Goal: Task Accomplishment & Management: Complete application form

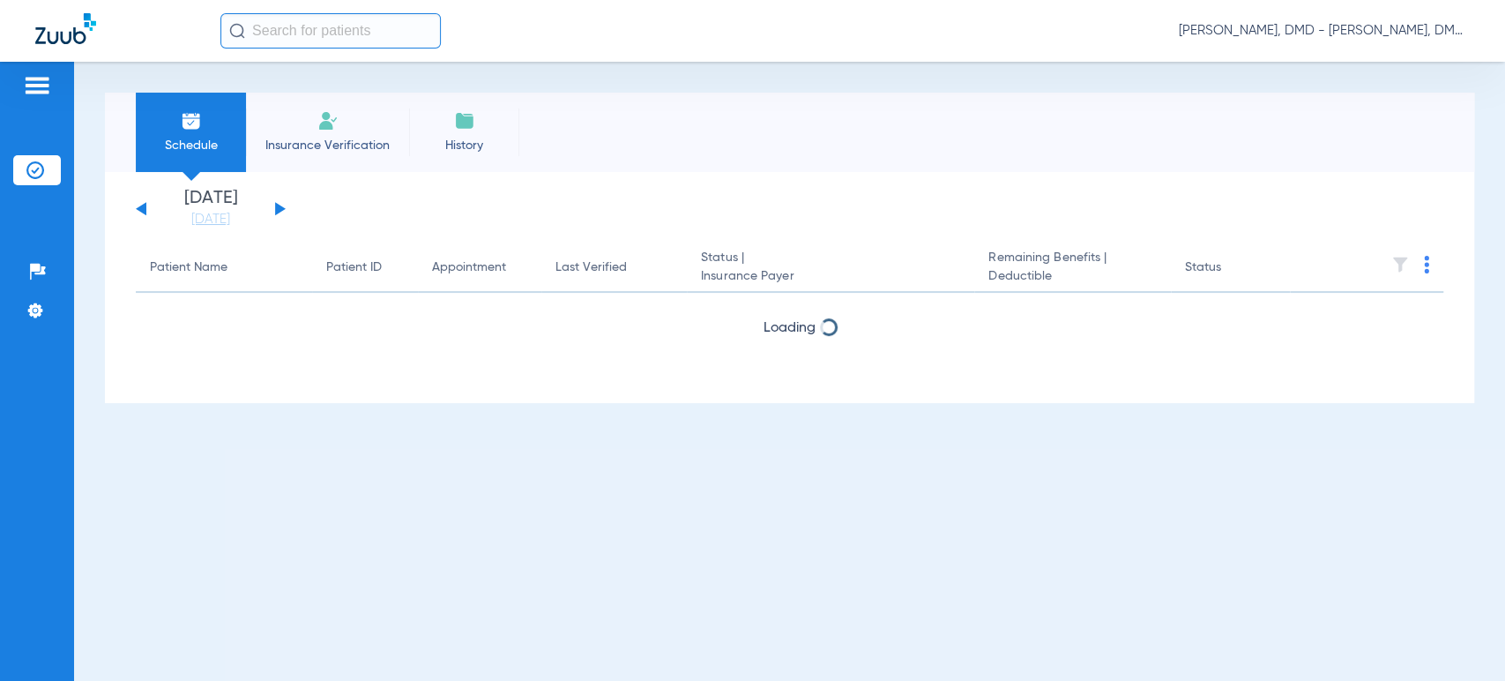
click at [280, 210] on button at bounding box center [280, 208] width 11 height 13
click at [279, 210] on button at bounding box center [280, 208] width 11 height 13
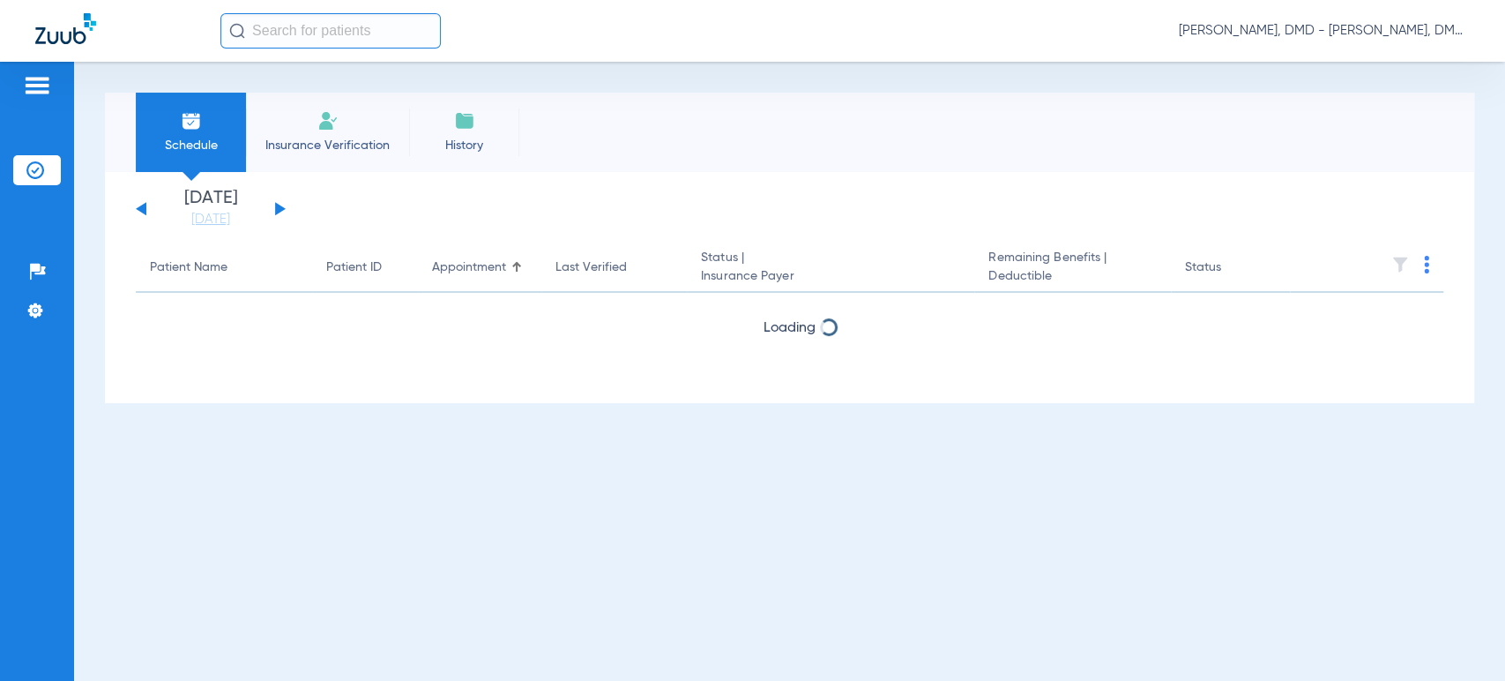
click at [279, 210] on button at bounding box center [280, 208] width 11 height 13
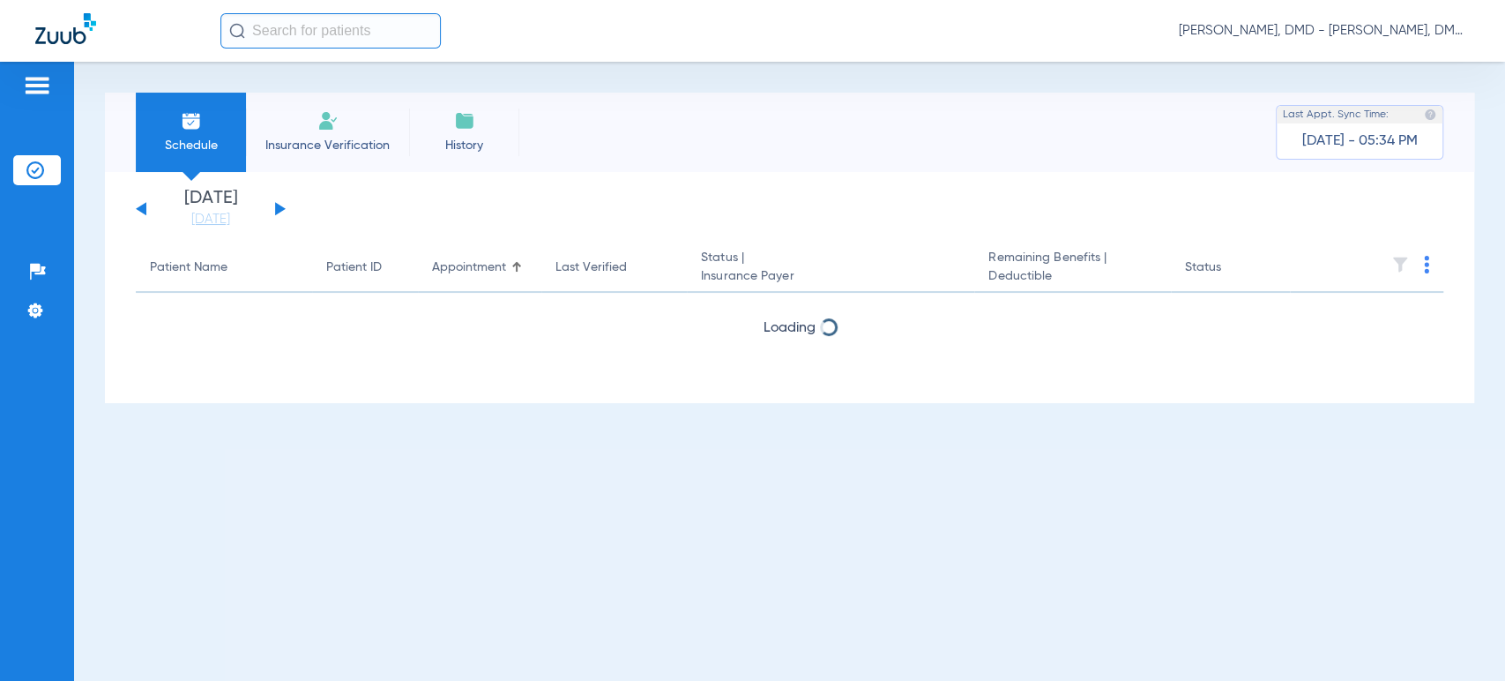
click at [279, 210] on button at bounding box center [280, 208] width 11 height 13
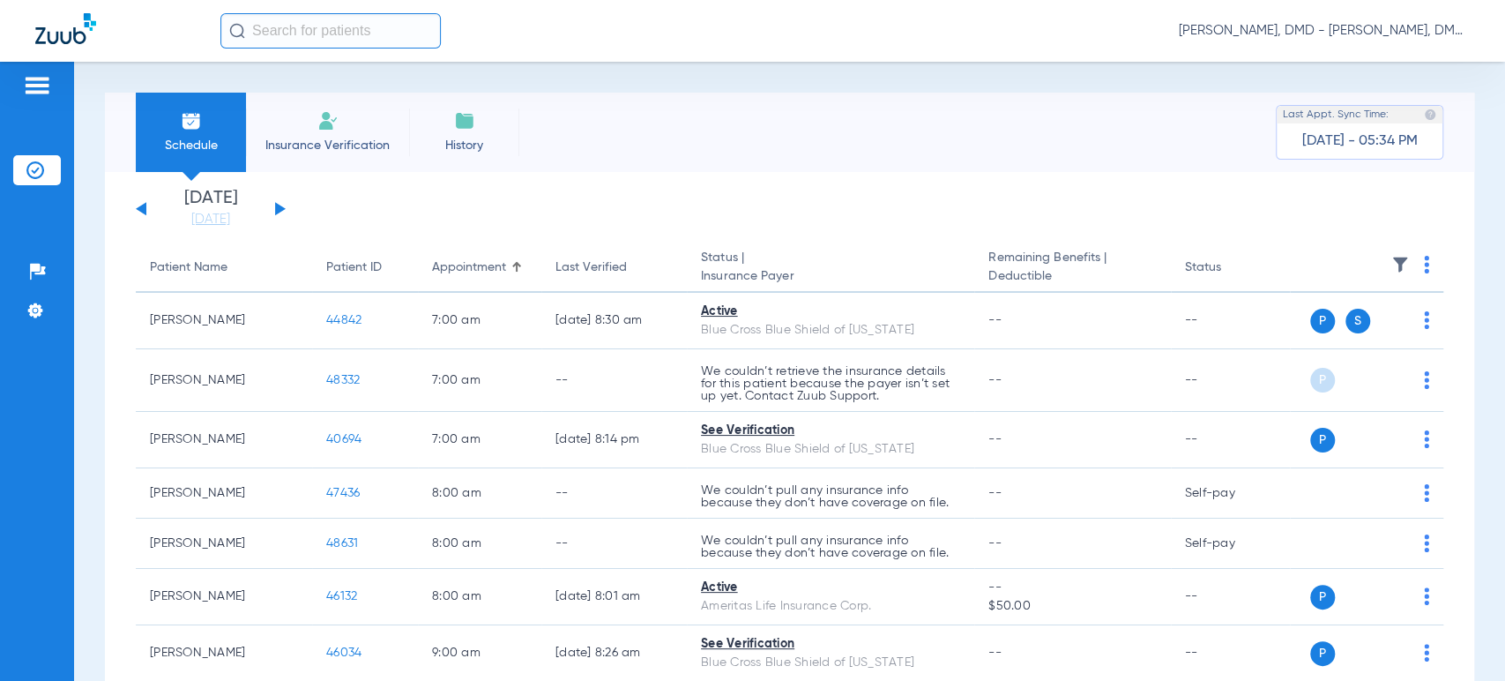
click at [142, 207] on button at bounding box center [141, 208] width 11 height 13
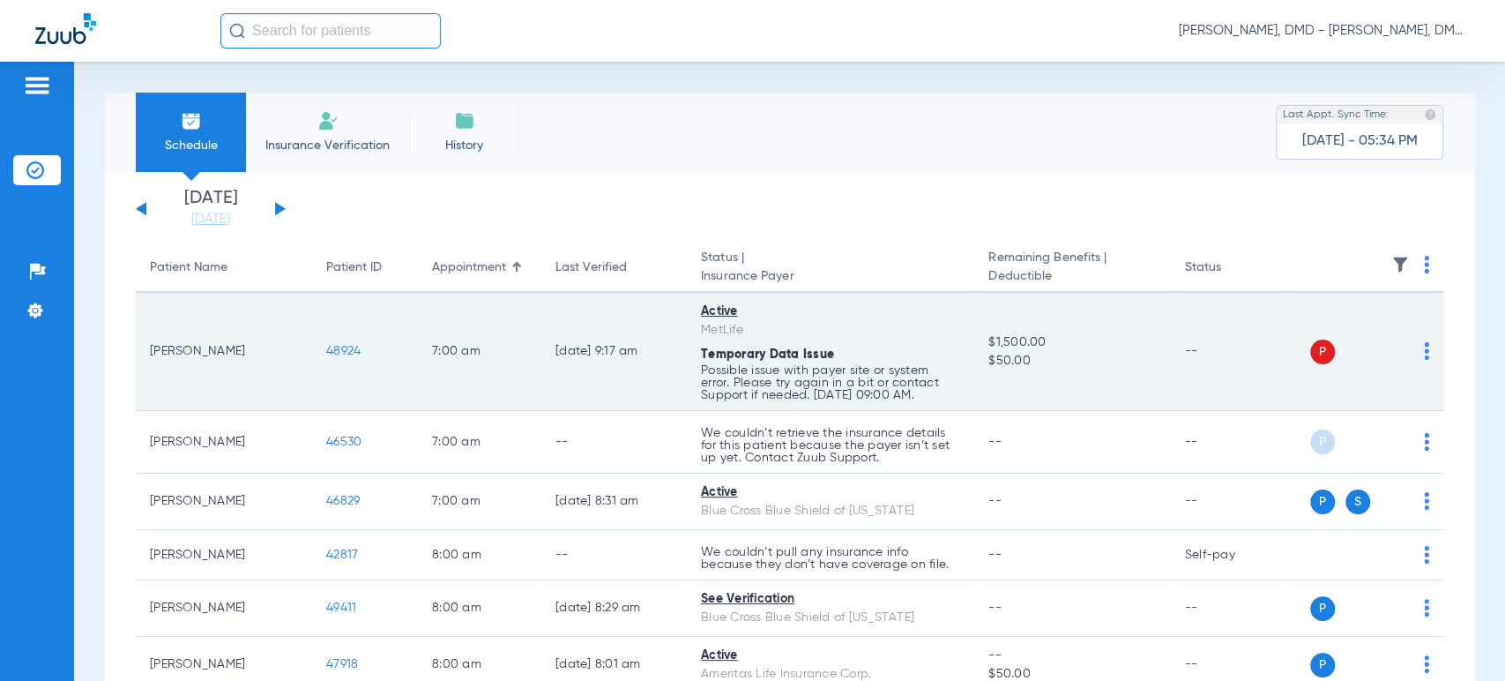
click at [1424, 354] on img at bounding box center [1426, 351] width 5 height 18
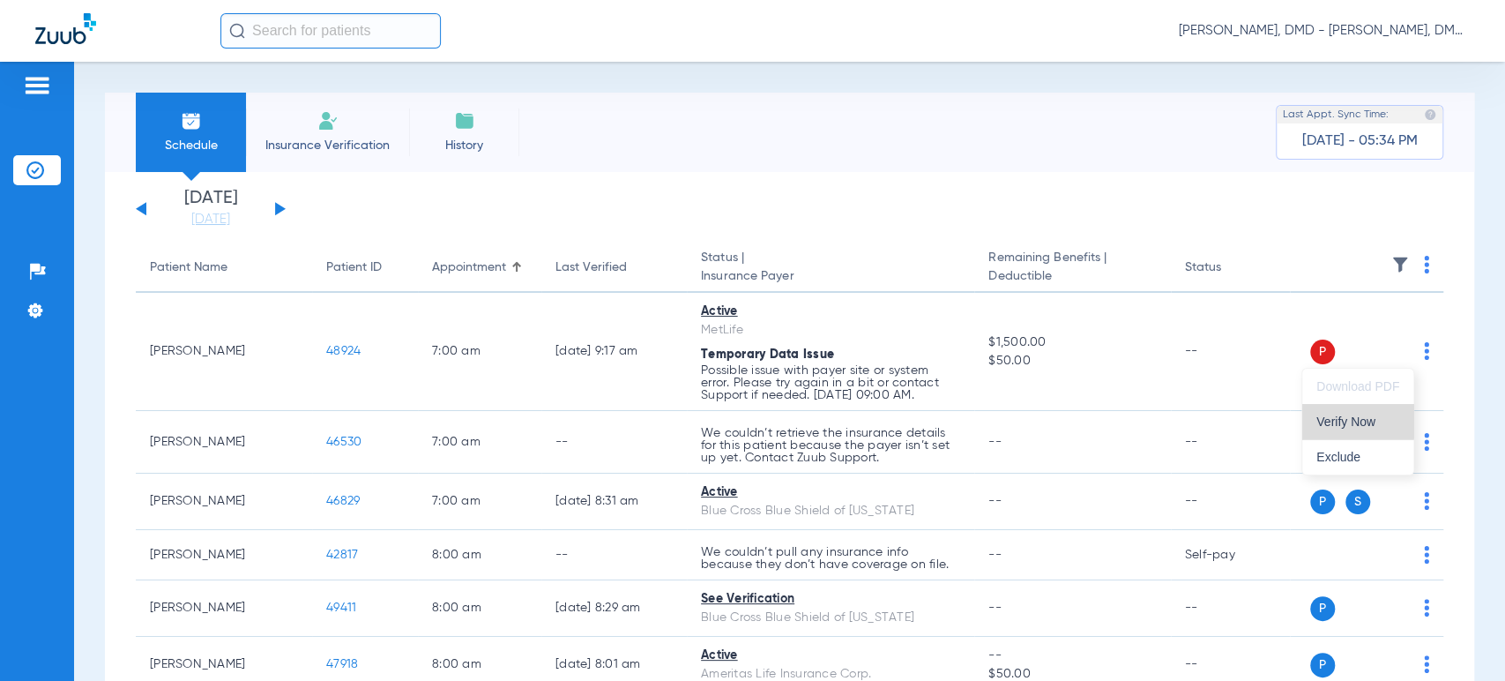
click at [1356, 420] on span "Verify Now" at bounding box center [1358, 421] width 83 height 12
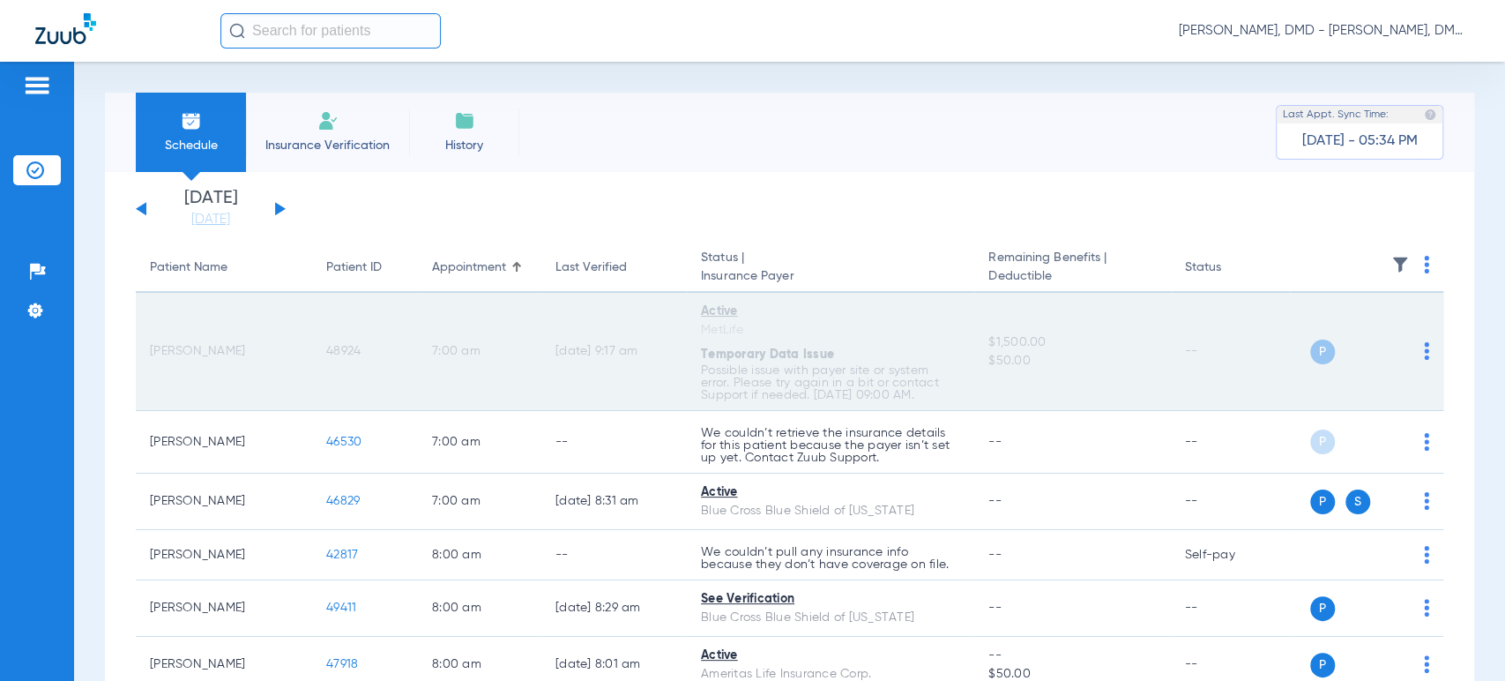
click at [351, 351] on span "48924" at bounding box center [343, 351] width 34 height 12
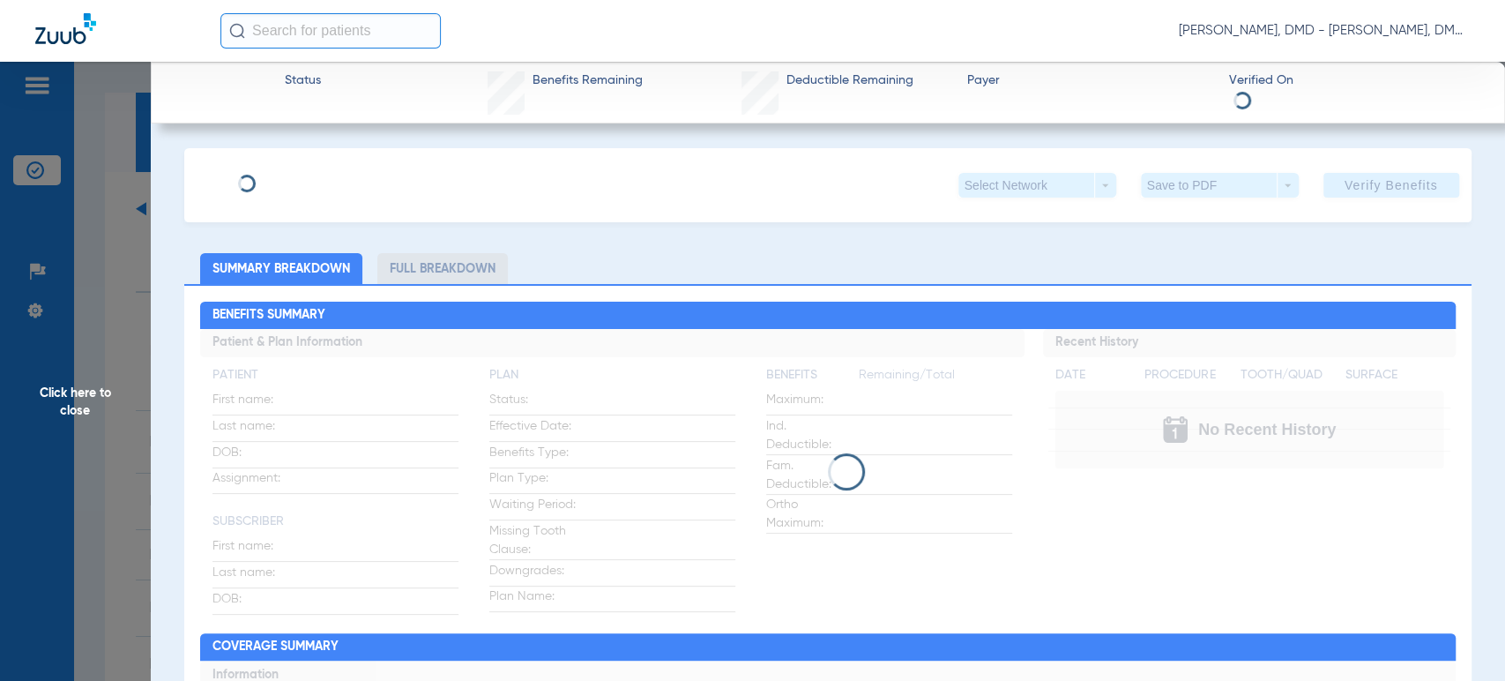
type input "[PERSON_NAME]"
type input "[DATE]"
type input "422192155"
type input "5972880"
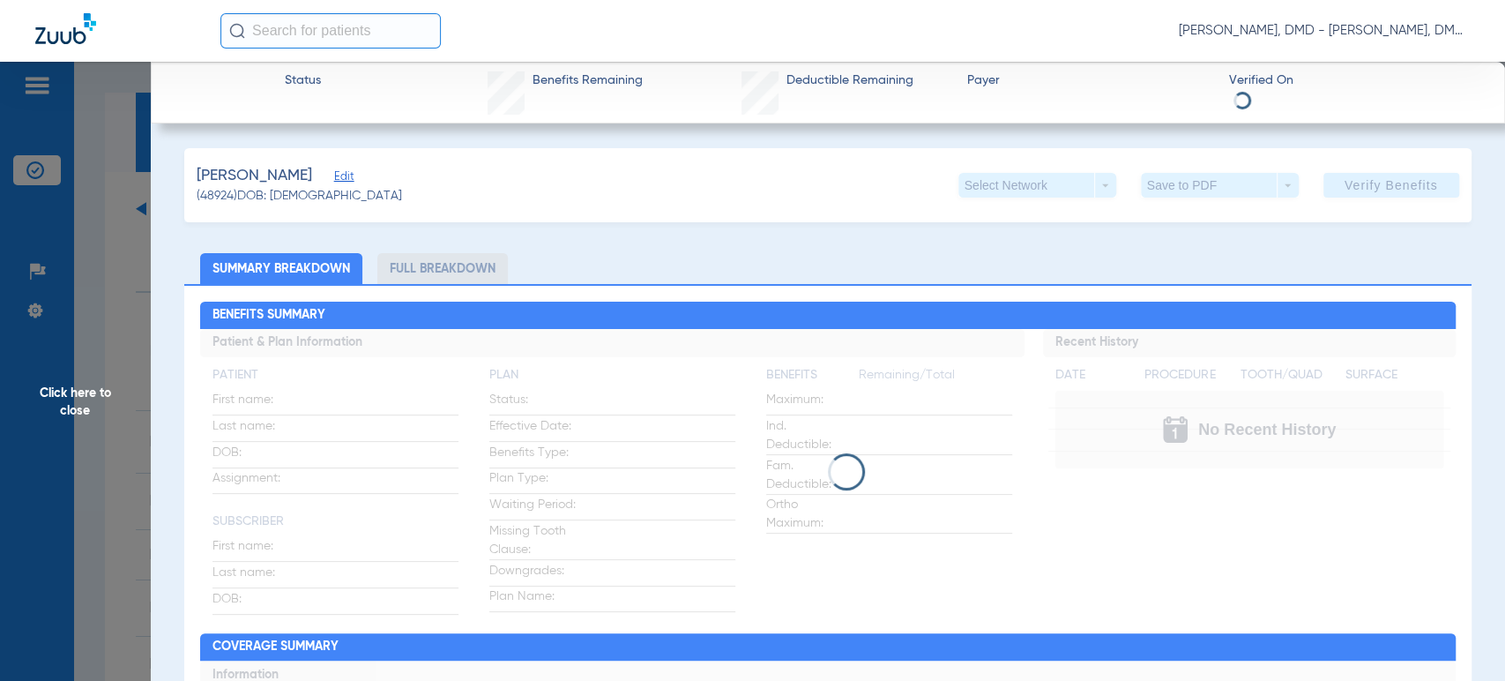
click at [334, 183] on span "Edit" at bounding box center [342, 178] width 16 height 17
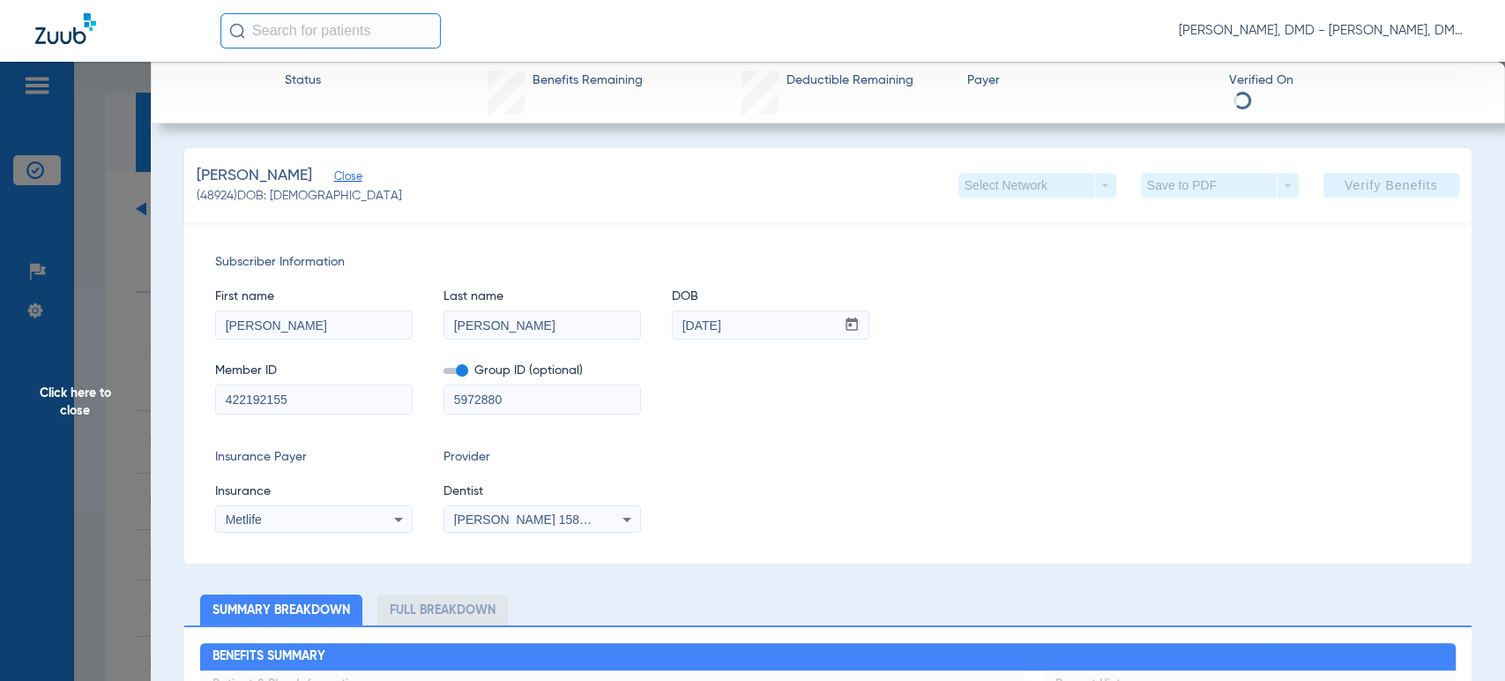
drag, startPoint x: 305, startPoint y: 405, endPoint x: 47, endPoint y: 400, distance: 258.4
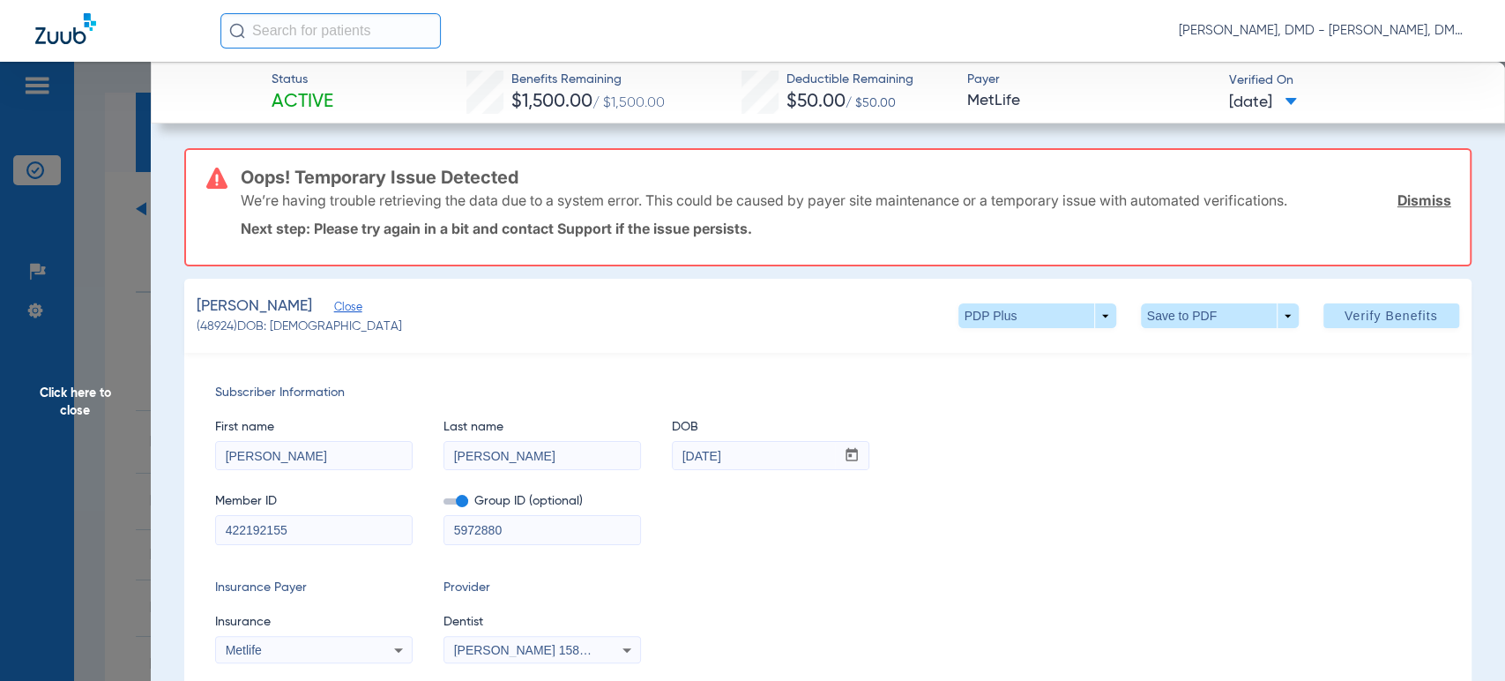
click at [83, 383] on span "Click here to close" at bounding box center [75, 402] width 151 height 681
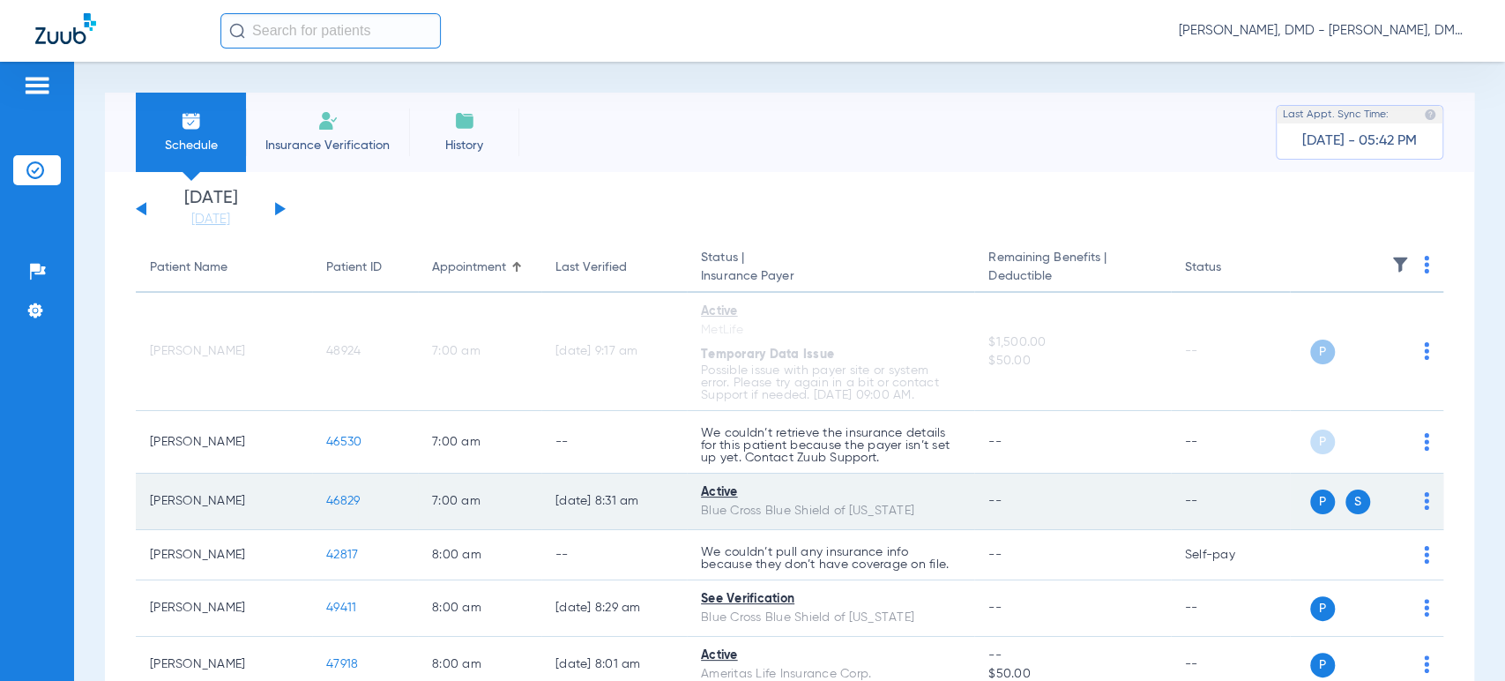
click at [1424, 506] on img at bounding box center [1426, 501] width 5 height 18
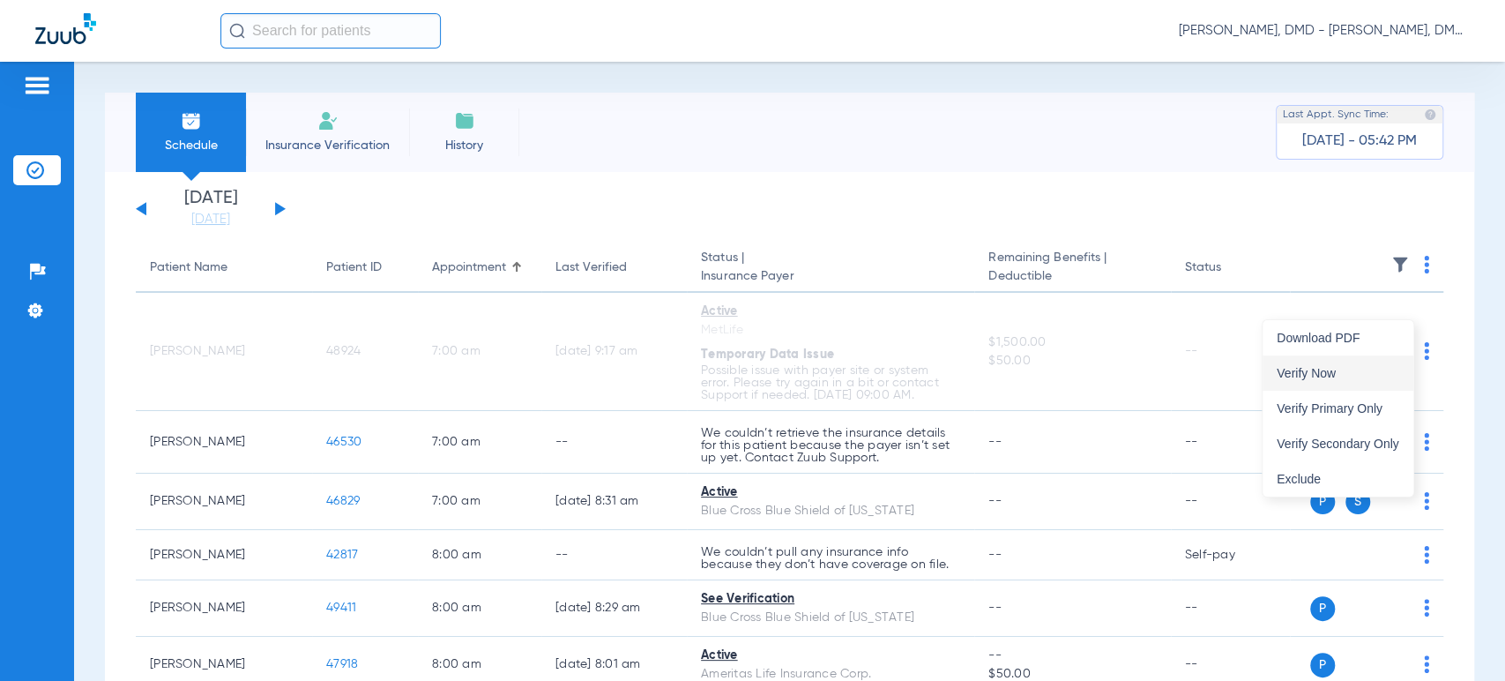
click at [1332, 376] on span "Verify Now" at bounding box center [1338, 373] width 123 height 12
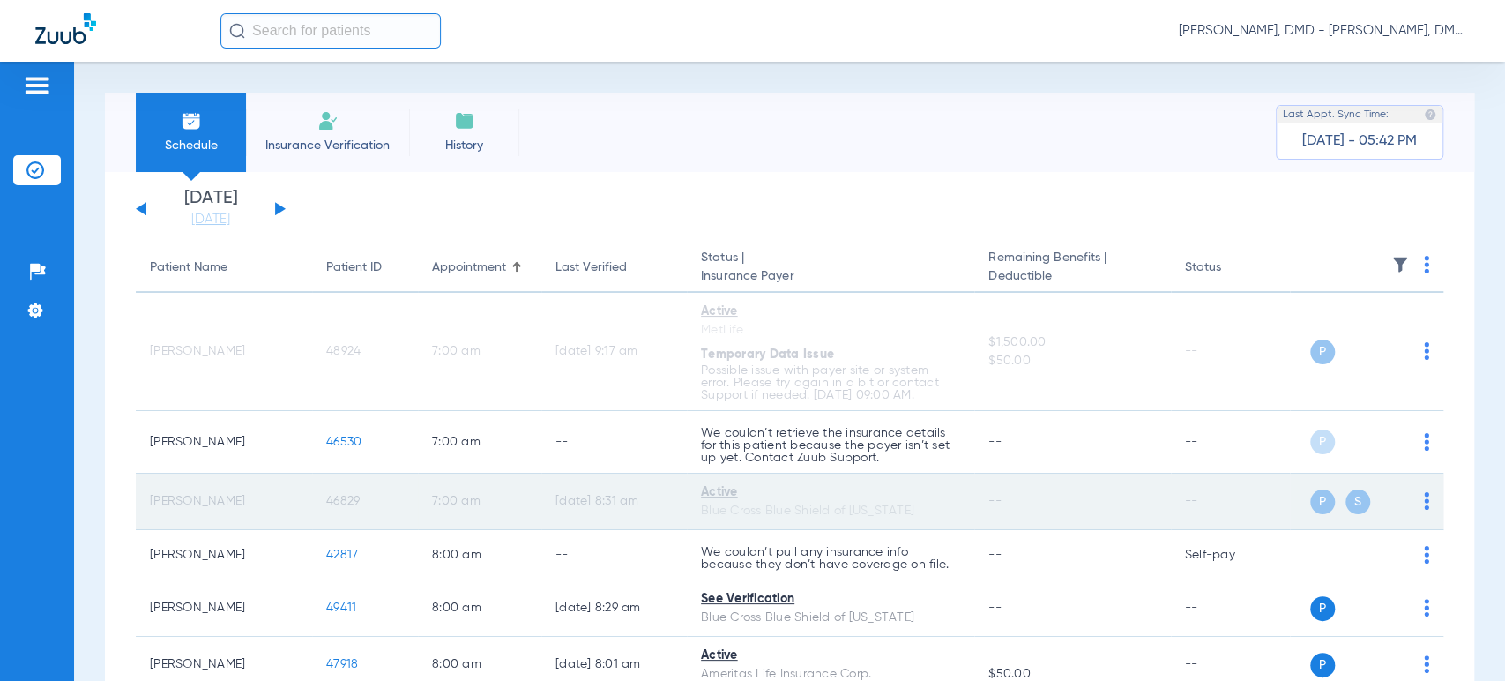
click at [340, 503] on span "46829" at bounding box center [343, 501] width 34 height 12
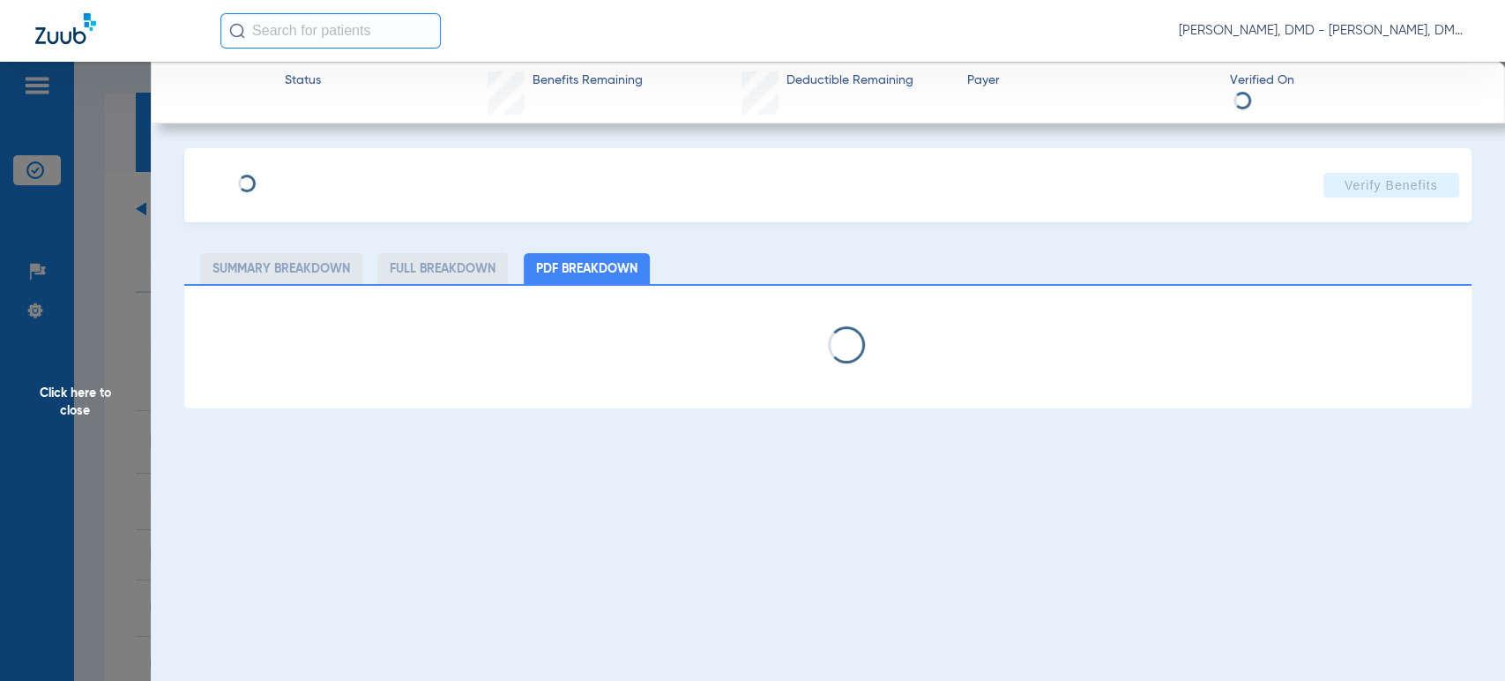
type input "[PERSON_NAME]"
type input "[DATE]"
type input "XAD853534189"
type input "28799"
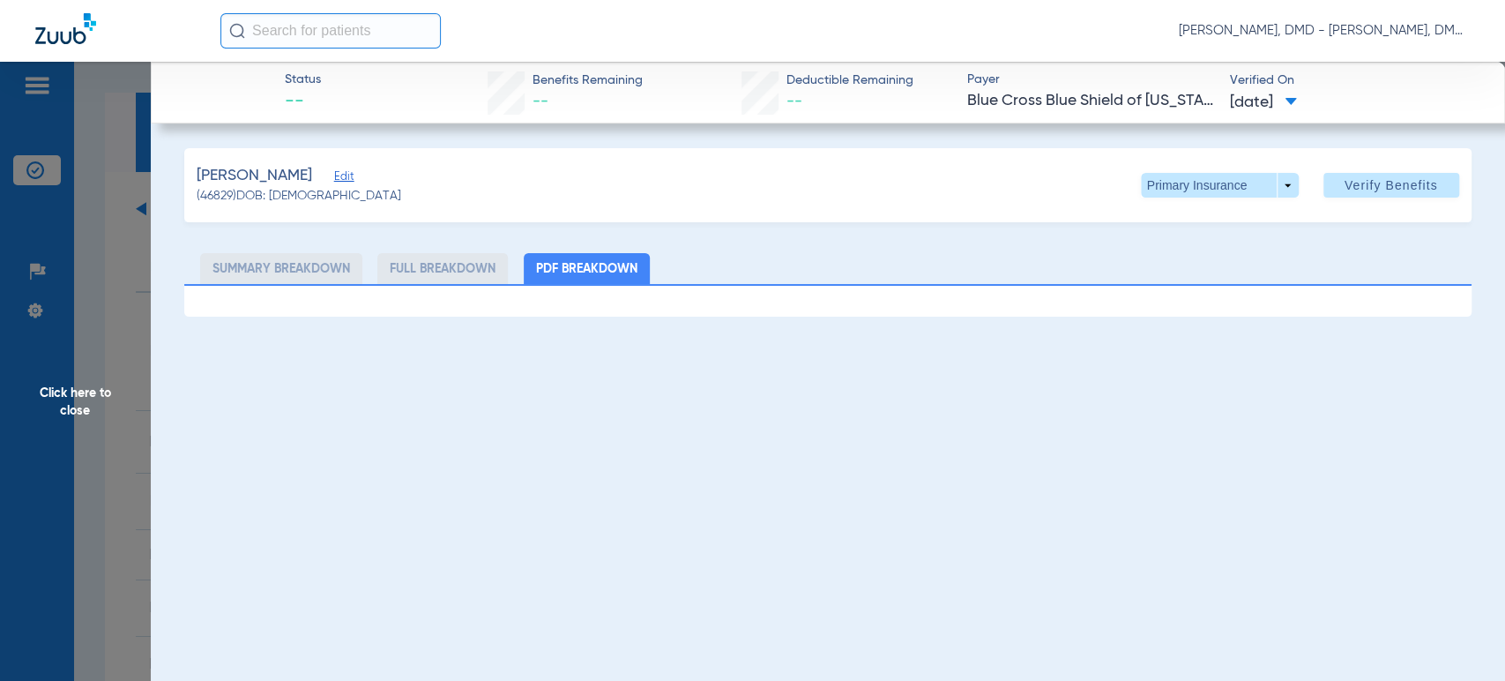
click at [341, 175] on span "Edit" at bounding box center [342, 178] width 16 height 17
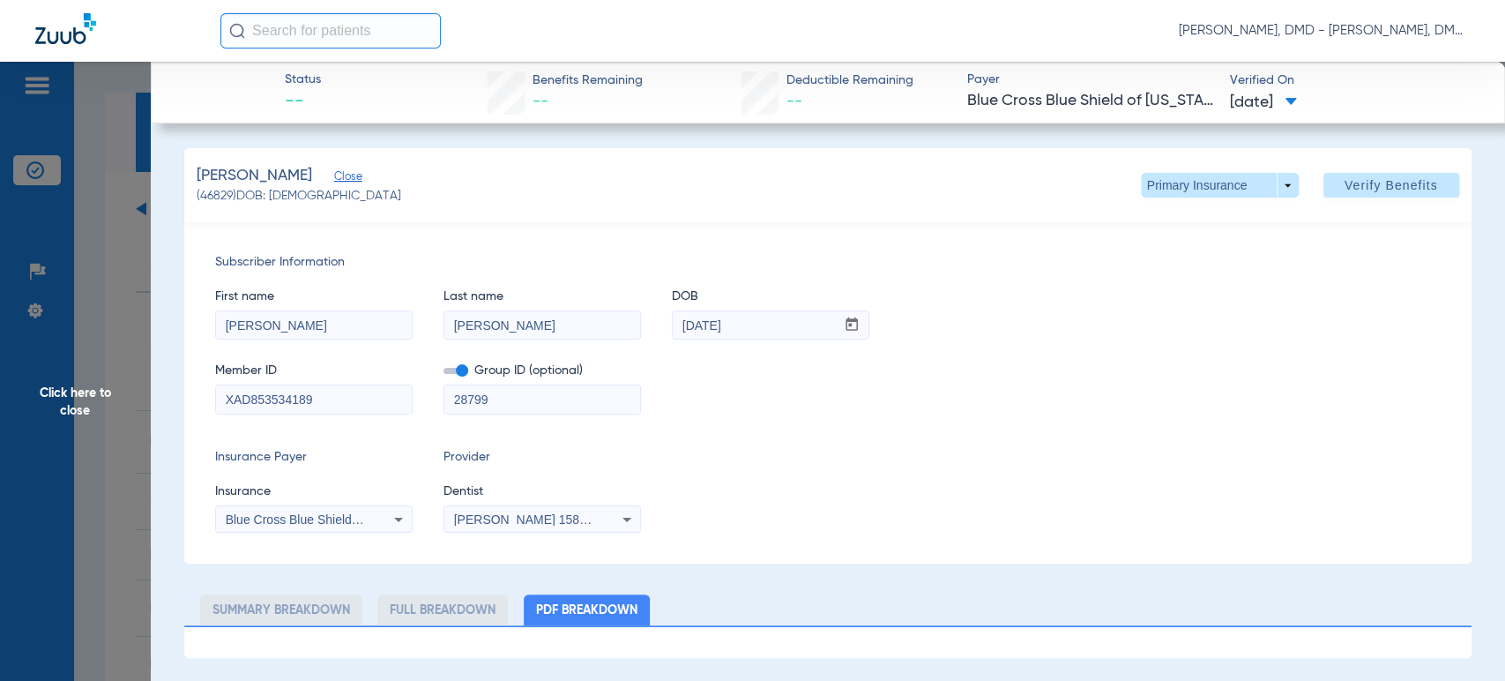
drag, startPoint x: 310, startPoint y: 402, endPoint x: 3, endPoint y: 439, distance: 310.0
drag, startPoint x: 378, startPoint y: 338, endPoint x: 138, endPoint y: 334, distance: 240.8
click at [566, 316] on input "[PERSON_NAME]" at bounding box center [542, 325] width 196 height 28
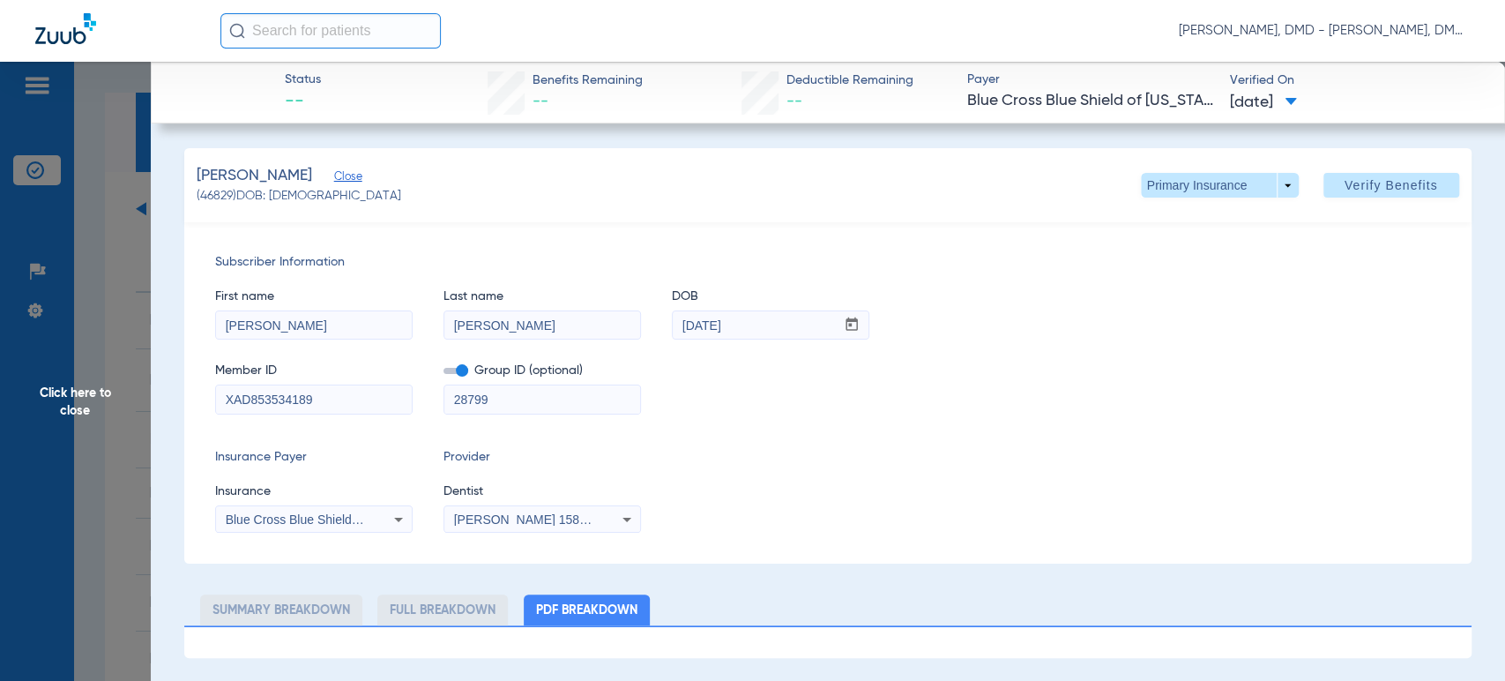
drag, startPoint x: 567, startPoint y: 322, endPoint x: 285, endPoint y: 322, distance: 282.2
click at [285, 322] on div "First name [PERSON_NAME] Last name [PERSON_NAME] mm / dd / yyyy [DATE]" at bounding box center [827, 306] width 1225 height 68
drag, startPoint x: 797, startPoint y: 325, endPoint x: 451, endPoint y: 293, distance: 347.2
click at [451, 293] on div "First name [PERSON_NAME] Last name [PERSON_NAME] mm / dd / yyyy [DATE]" at bounding box center [827, 306] width 1225 height 68
click at [1164, 195] on span at bounding box center [1220, 185] width 158 height 25
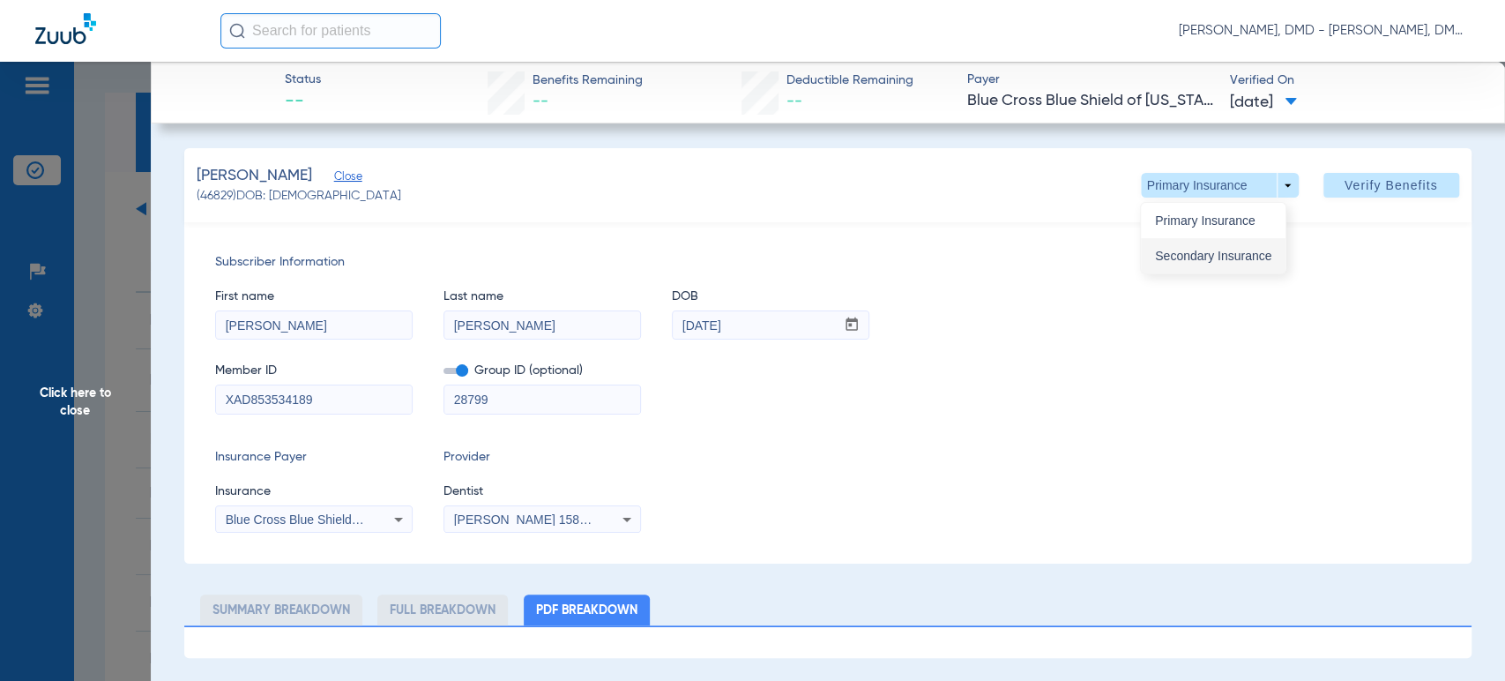
click at [1168, 258] on span "Secondary Insurance" at bounding box center [1213, 256] width 116 height 12
type input "[PERSON_NAME]"
type input "[DATE]"
type input "13263981"
type input "76410837"
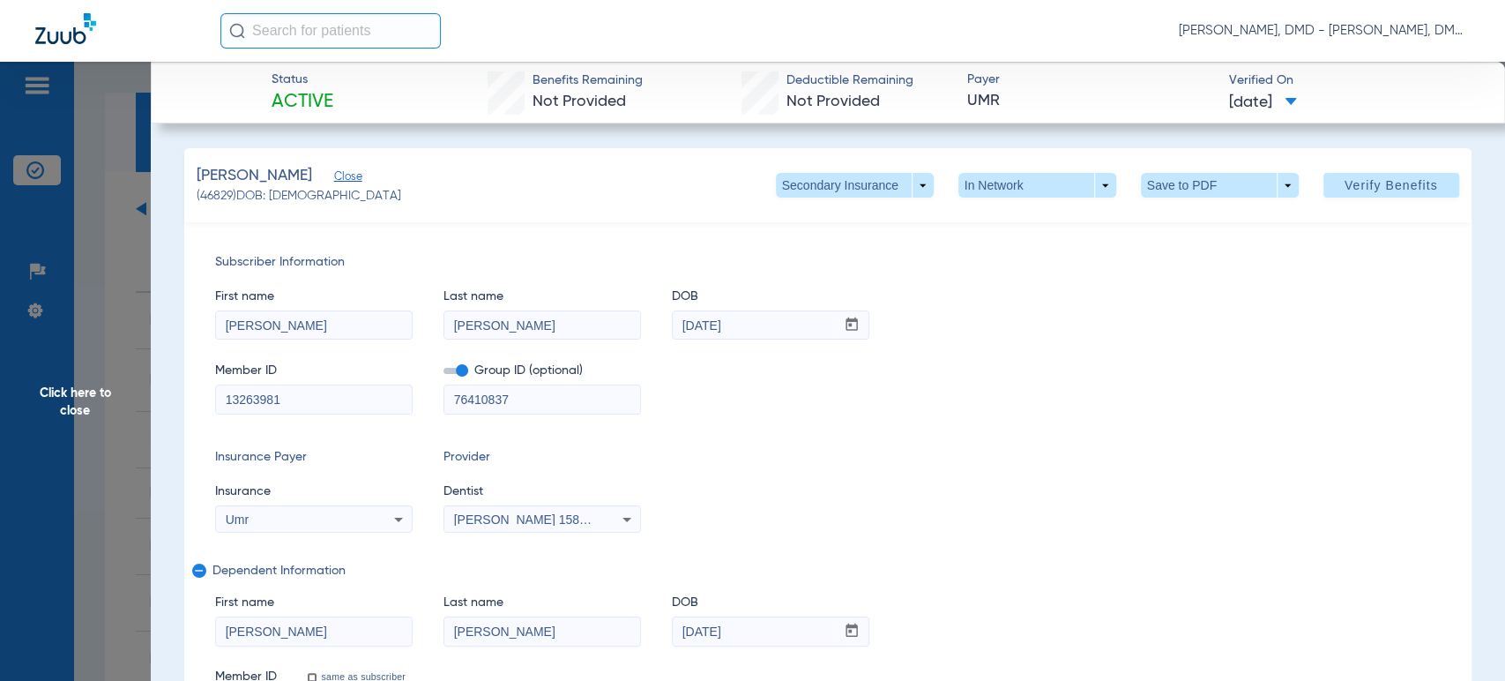
click at [63, 391] on span "Click here to close" at bounding box center [75, 402] width 151 height 681
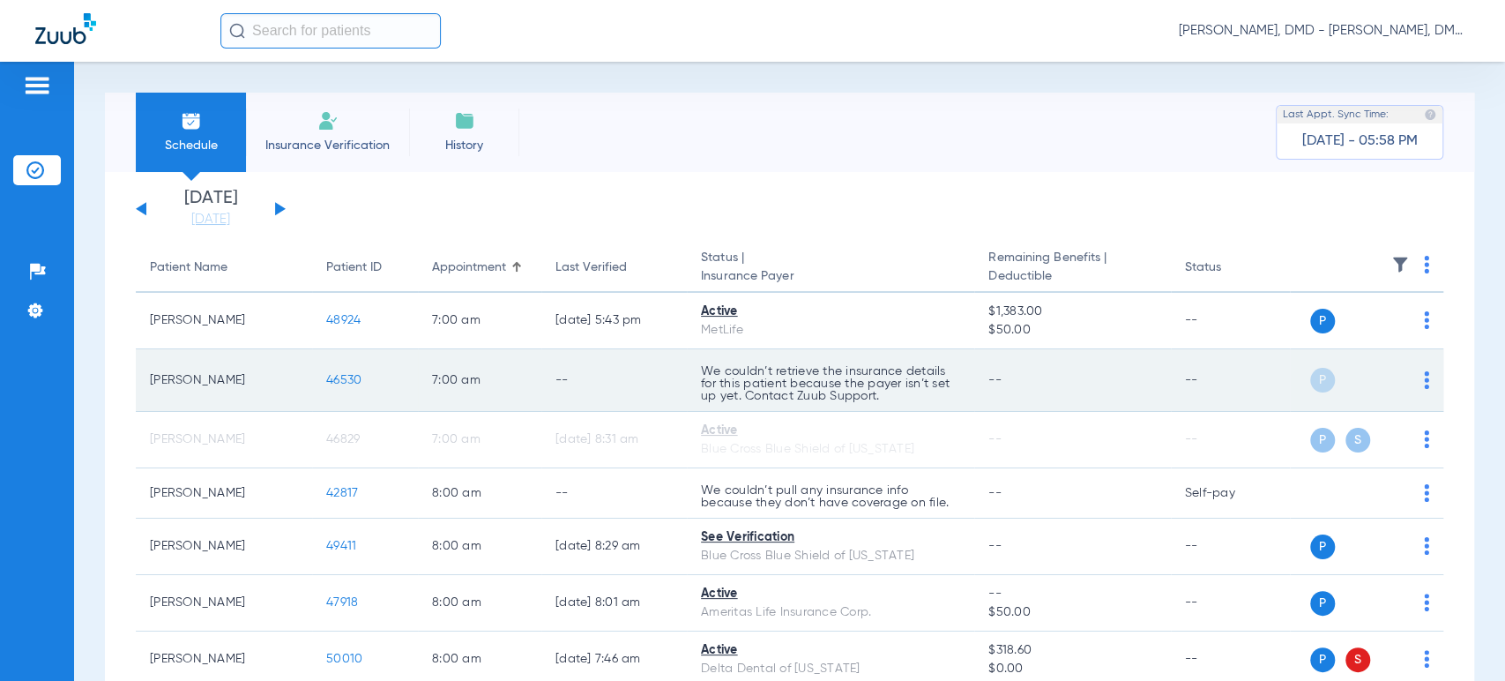
click at [326, 383] on span "46530" at bounding box center [343, 380] width 35 height 12
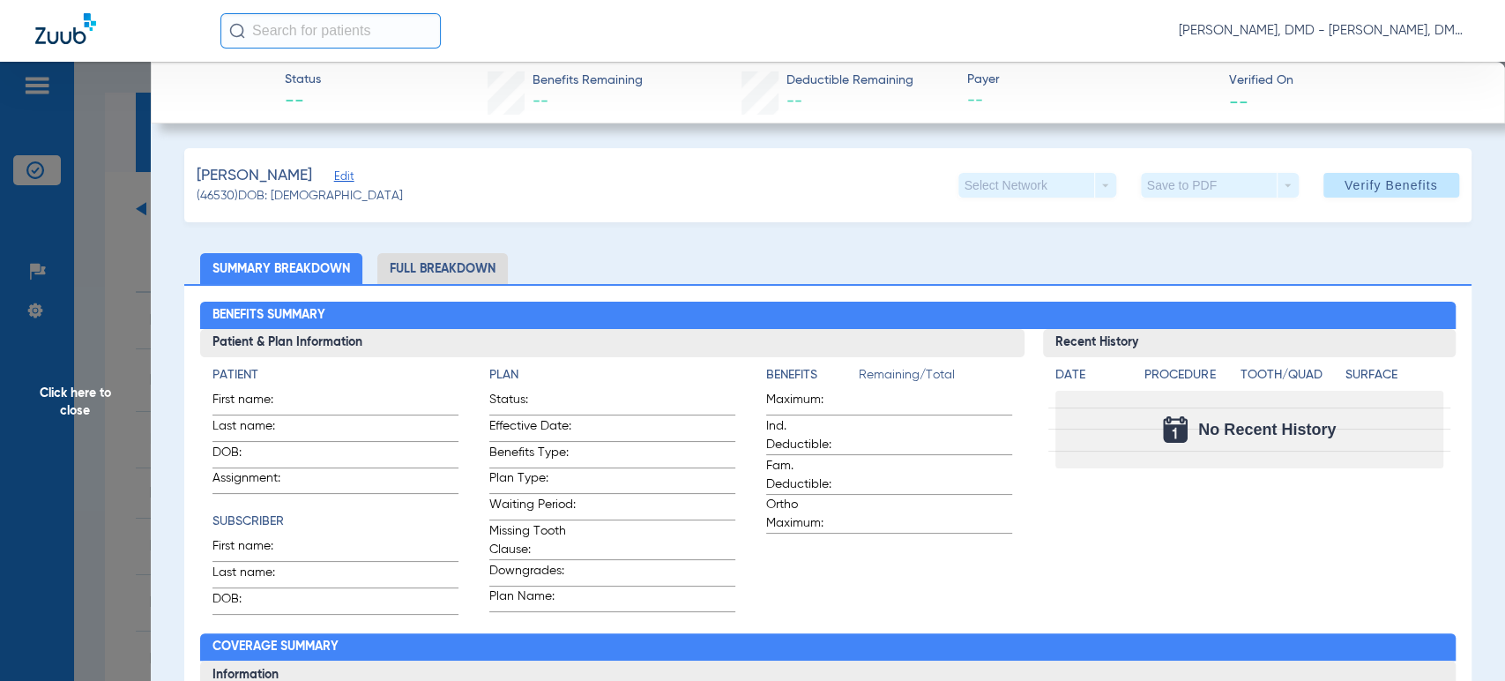
click at [360, 175] on div "[PERSON_NAME] (46530) DOB: [DEMOGRAPHIC_DATA] Select Network arrow_drop_down Sa…" at bounding box center [827, 185] width 1287 height 74
click at [349, 182] on span "Edit" at bounding box center [342, 178] width 16 height 17
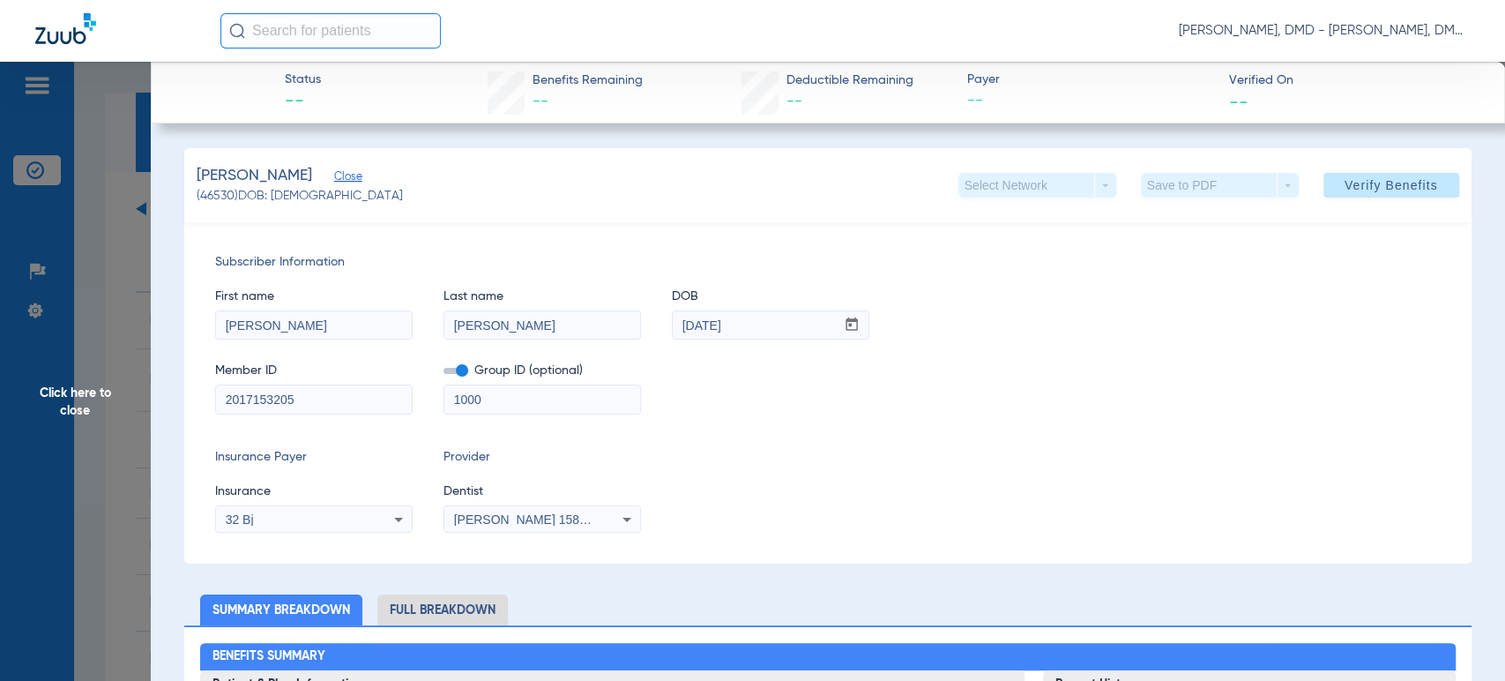
drag, startPoint x: 359, startPoint y: 396, endPoint x: 0, endPoint y: 396, distance: 358.9
click at [2, 396] on span "Click here to close" at bounding box center [75, 402] width 151 height 681
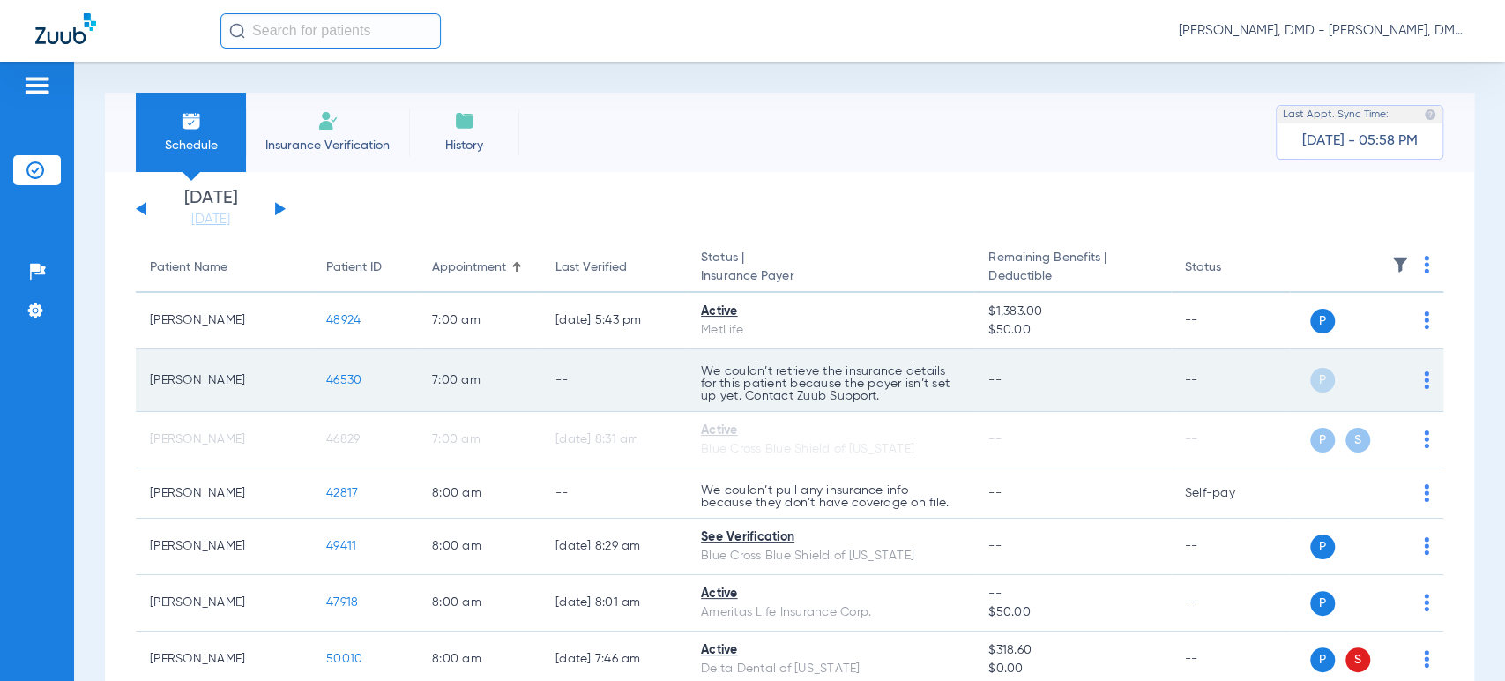
click at [350, 383] on span "46530" at bounding box center [343, 380] width 35 height 12
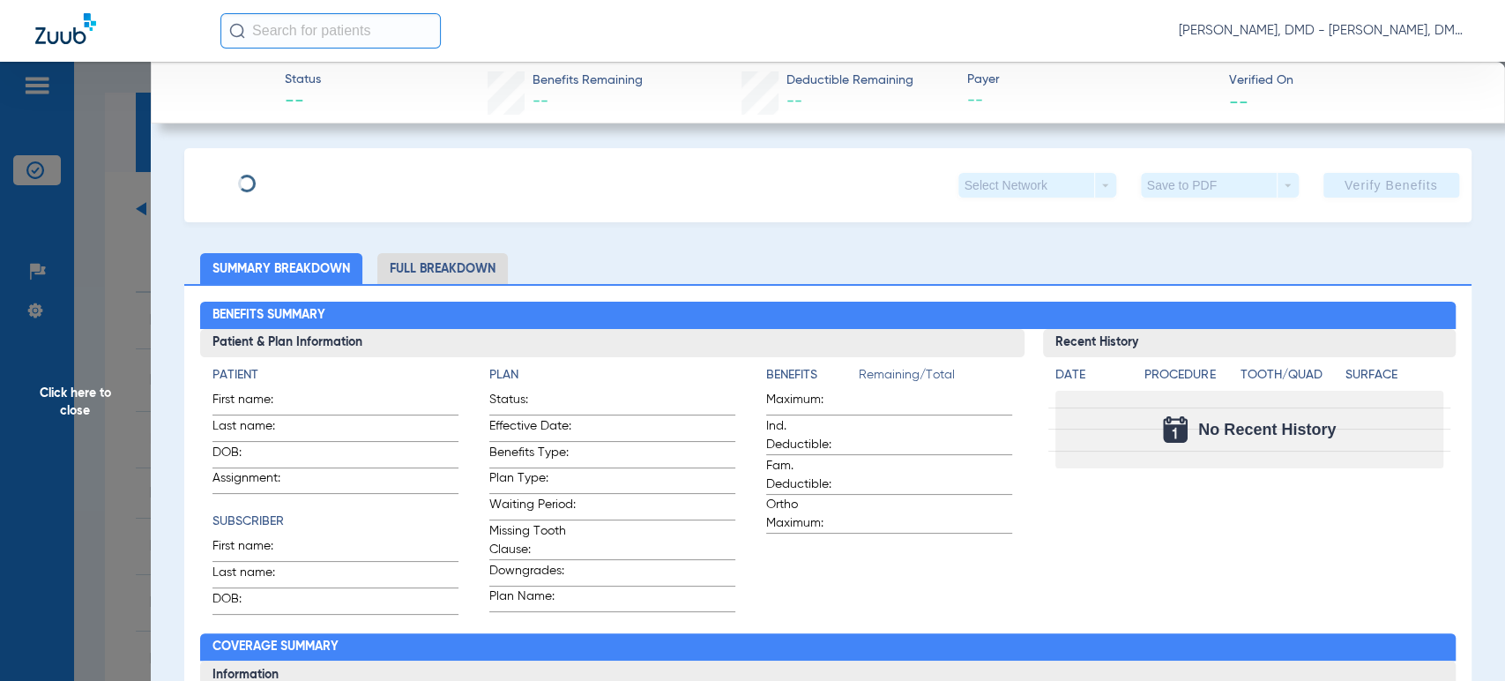
type input "[PERSON_NAME]"
type input "[DATE]"
type input "2017153205"
type input "1000"
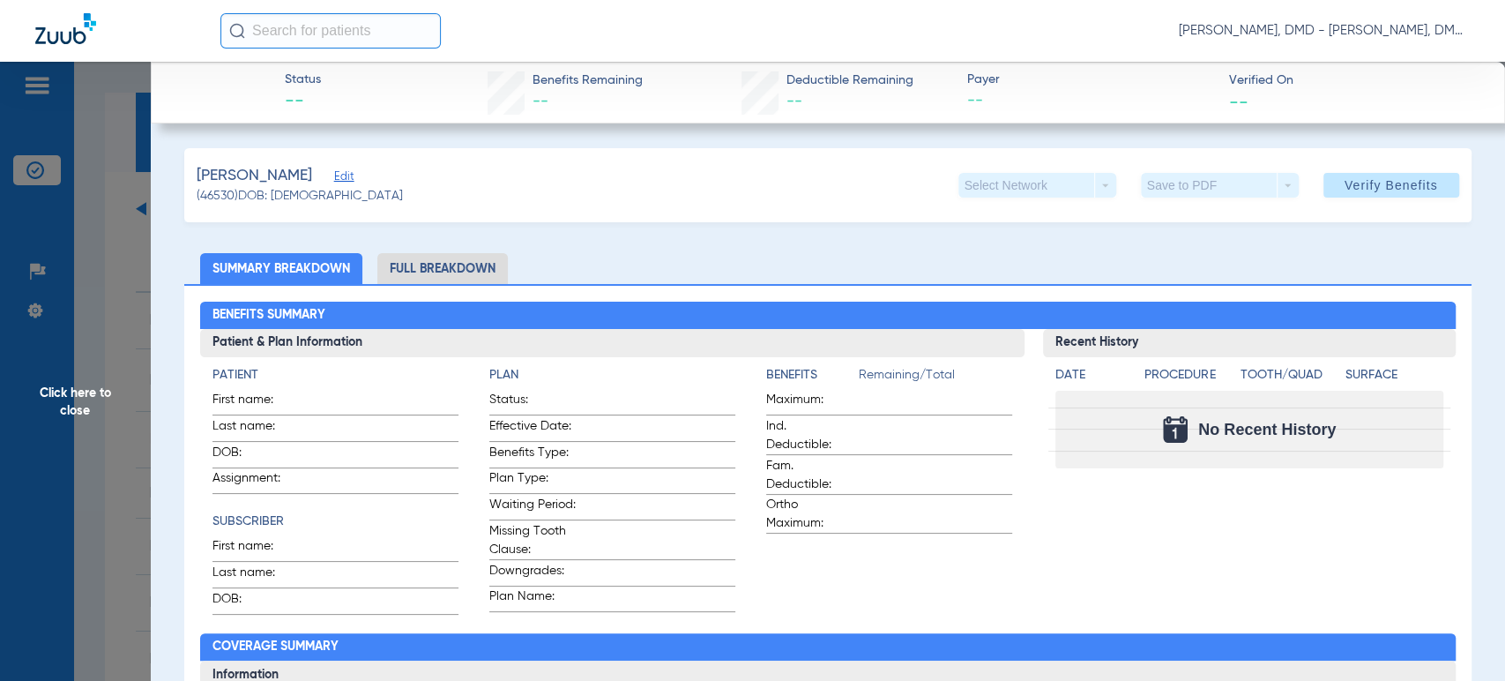
click at [340, 175] on span "Edit" at bounding box center [342, 178] width 16 height 17
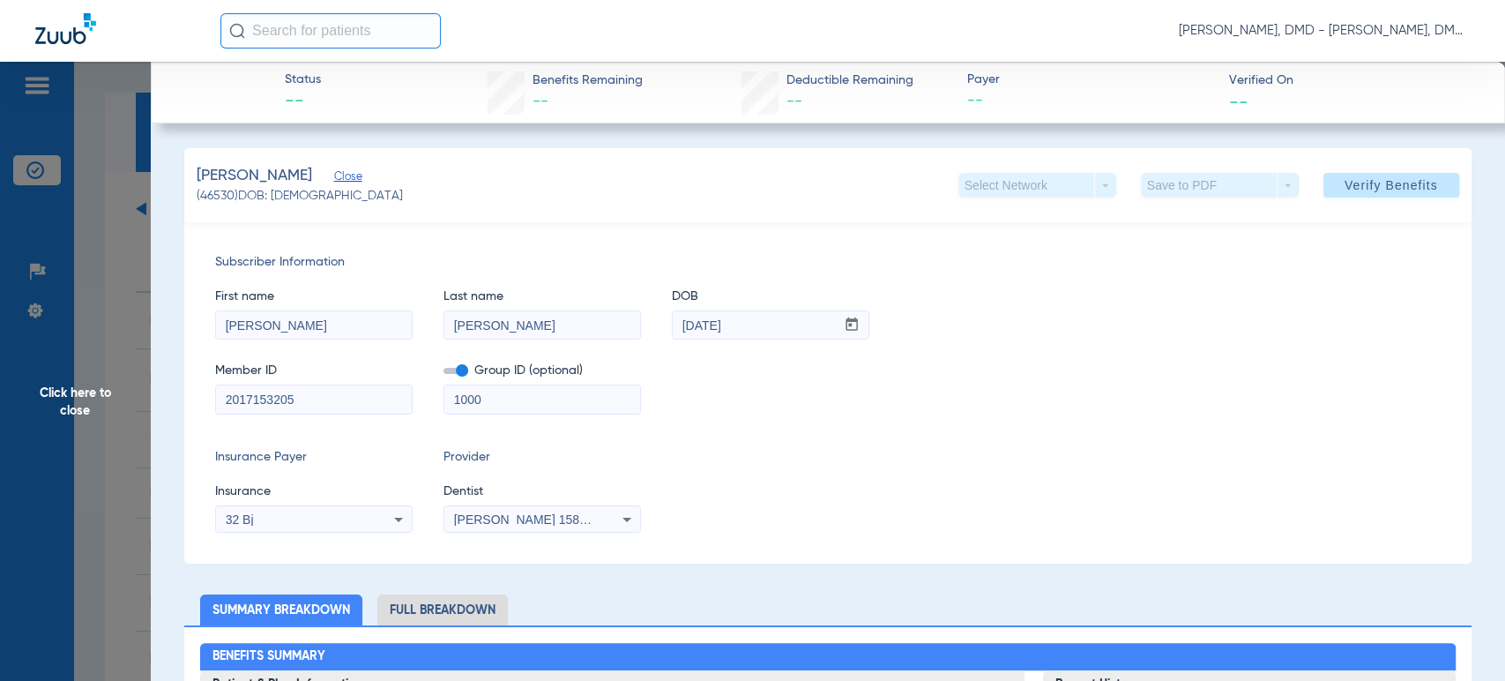
drag, startPoint x: 349, startPoint y: 396, endPoint x: 34, endPoint y: 411, distance: 315.2
click at [108, 407] on span "Click here to close" at bounding box center [75, 402] width 151 height 681
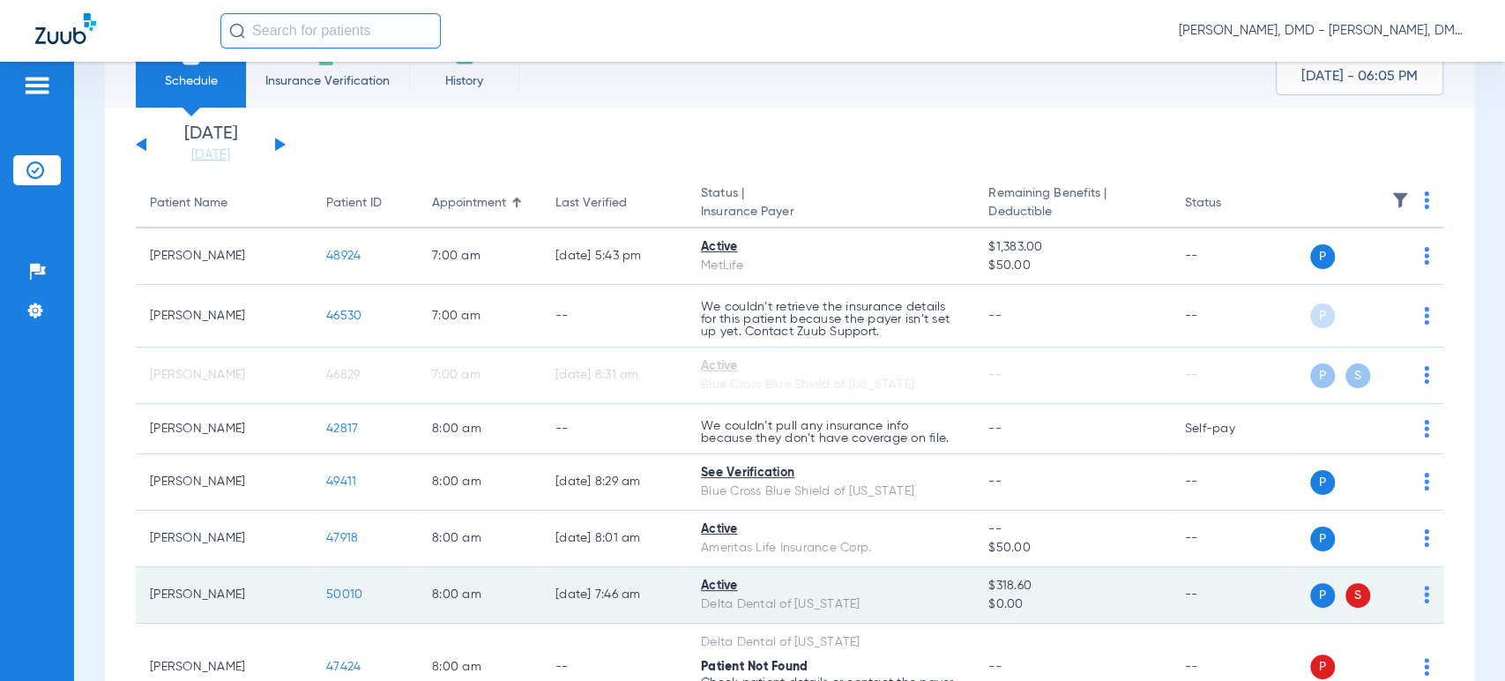
scroll to position [98, 0]
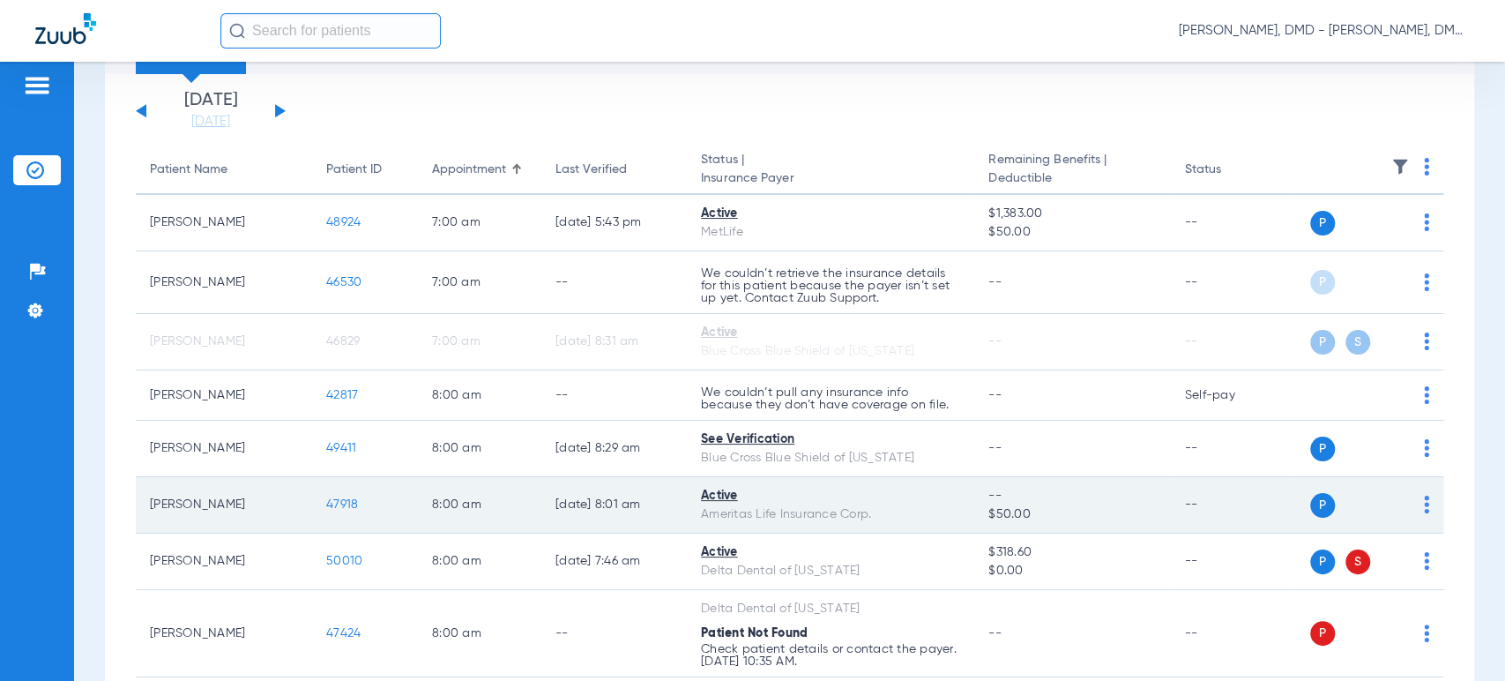
click at [1424, 510] on img at bounding box center [1426, 505] width 5 height 18
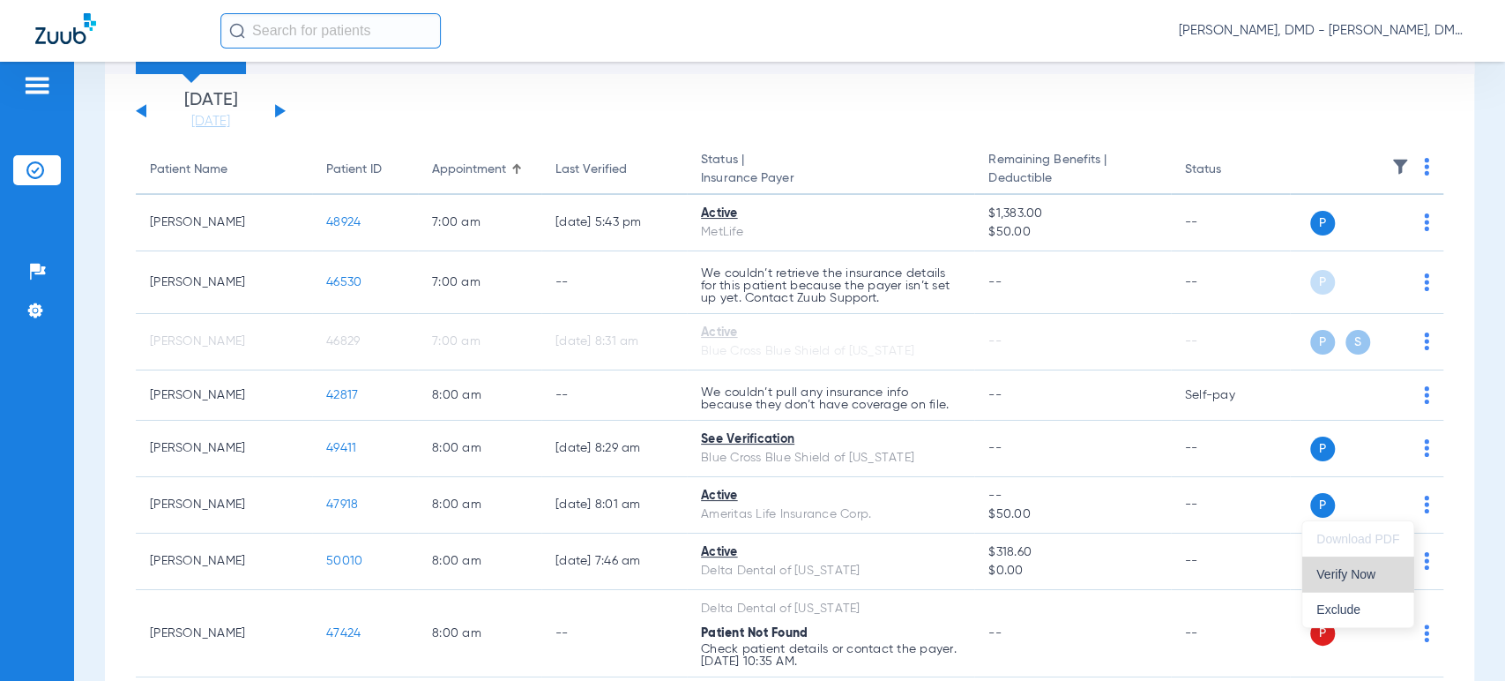
click at [1369, 568] on span "Verify Now" at bounding box center [1358, 574] width 83 height 12
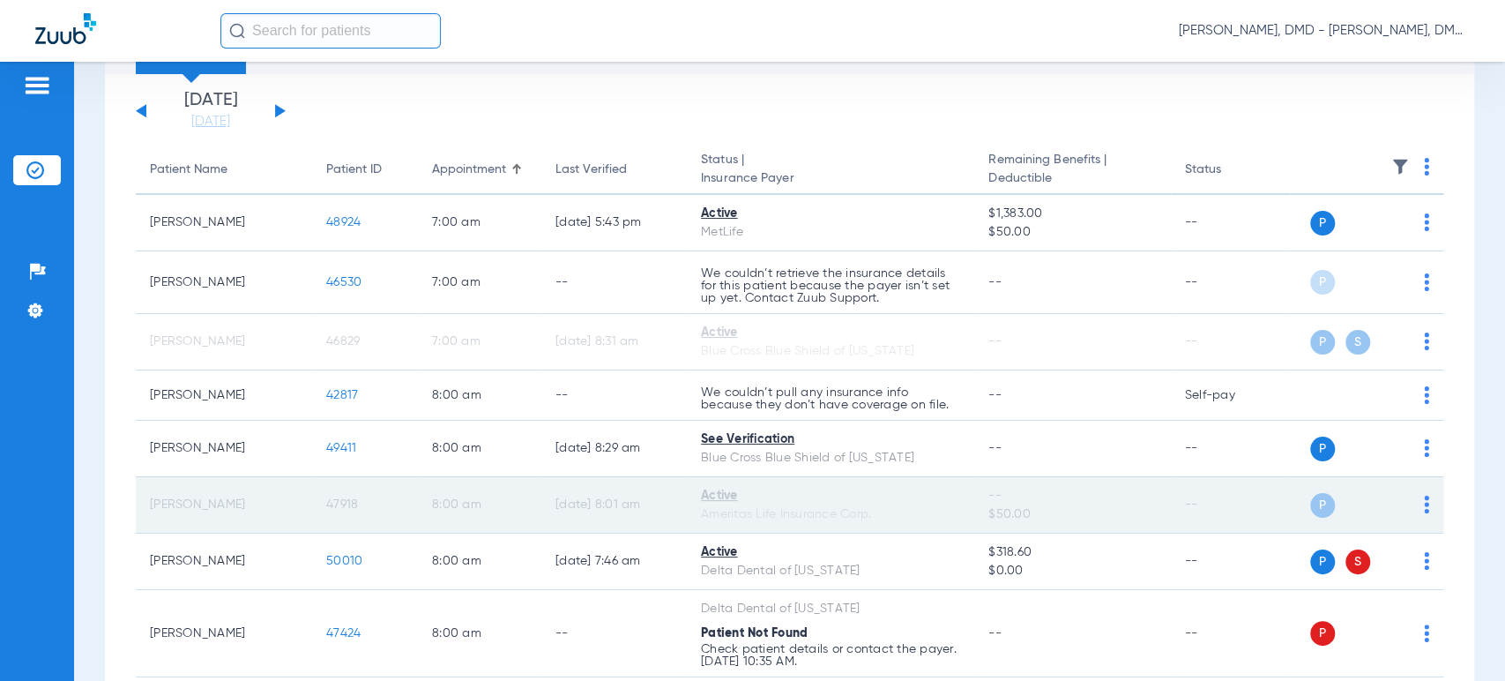
click at [334, 501] on span "47918" at bounding box center [342, 504] width 32 height 12
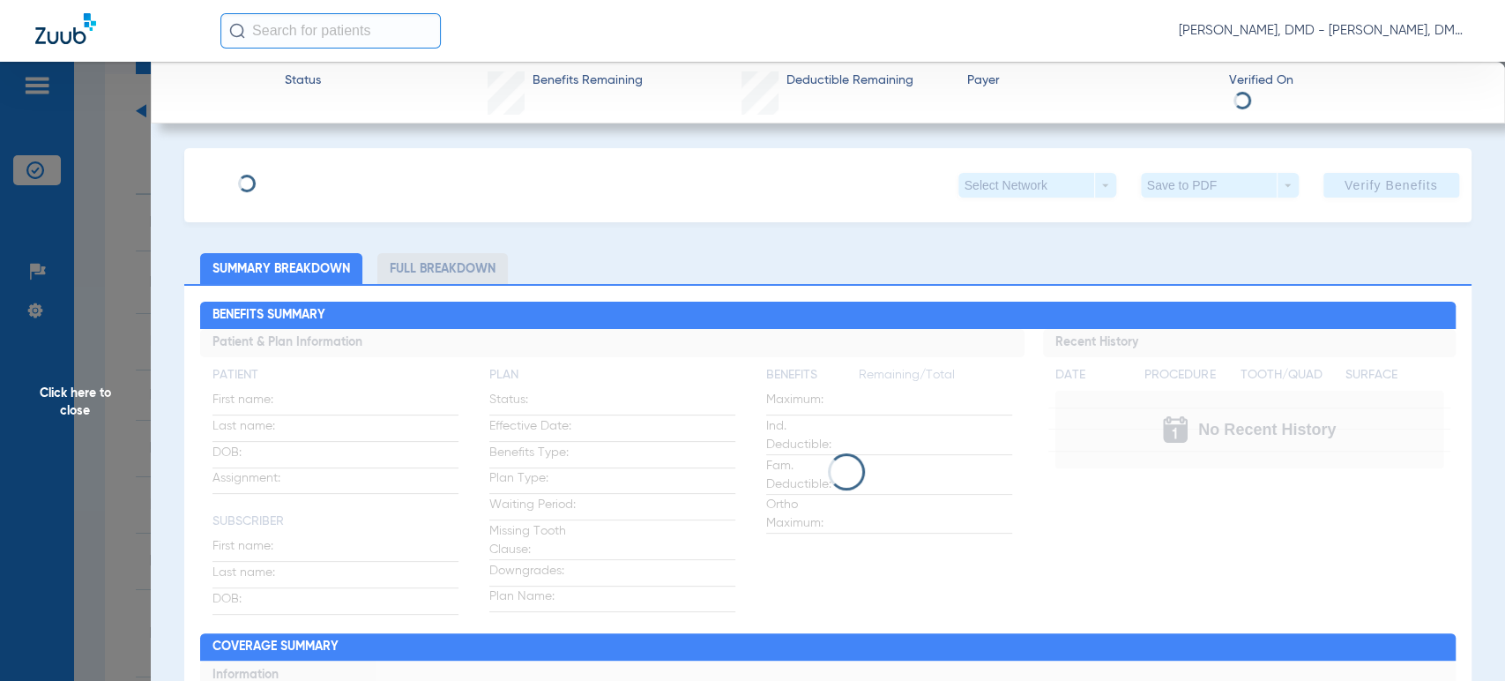
type input "[PERSON_NAME]"
type input "[DATE]"
type input "417060605"
type input "3502680000000301"
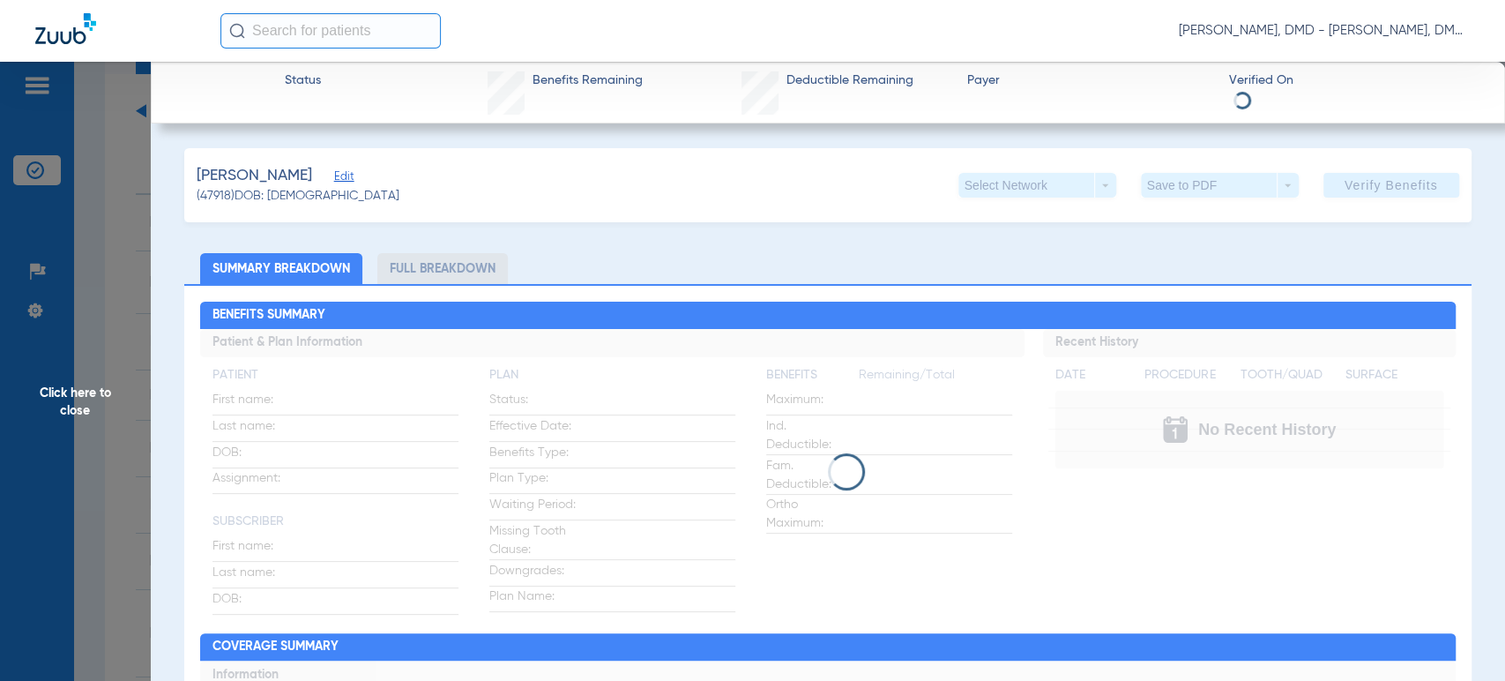
click at [349, 175] on span "Edit" at bounding box center [342, 178] width 16 height 17
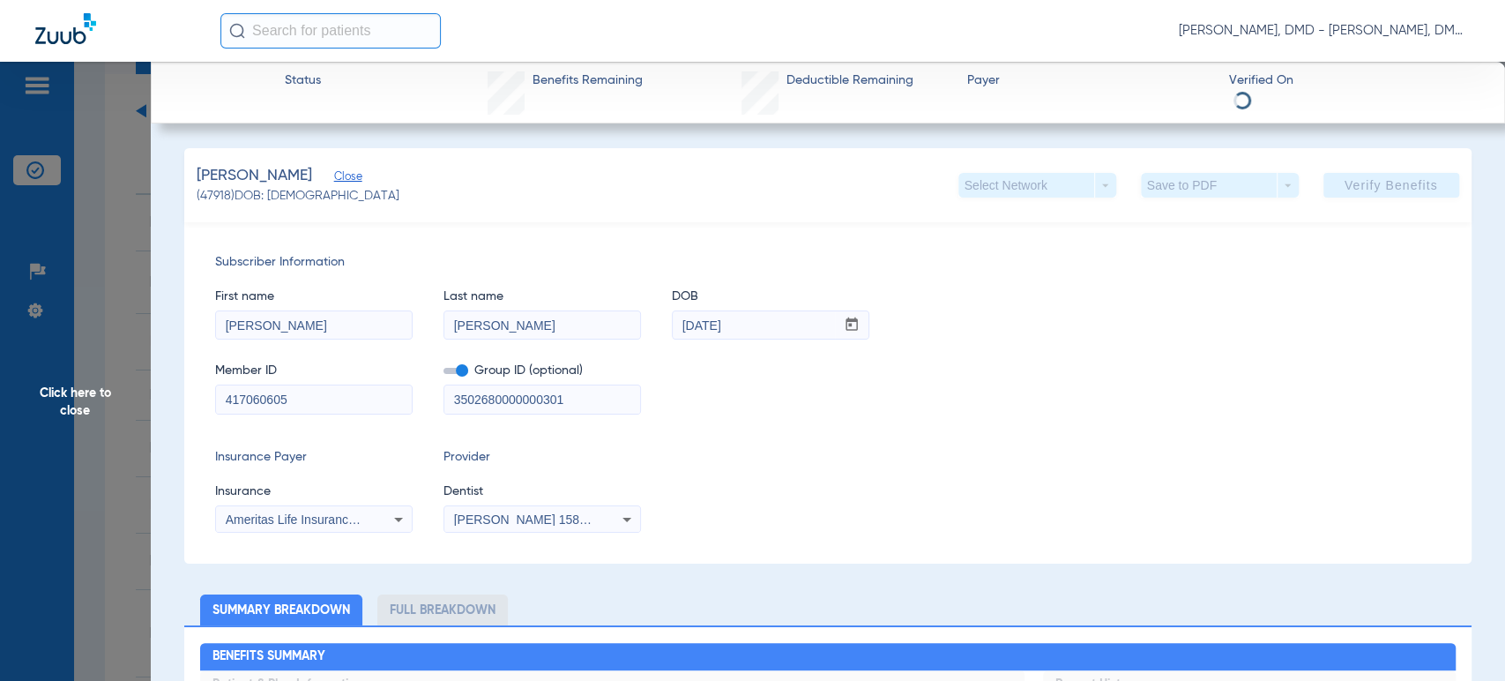
drag, startPoint x: 353, startPoint y: 396, endPoint x: 0, endPoint y: 421, distance: 353.6
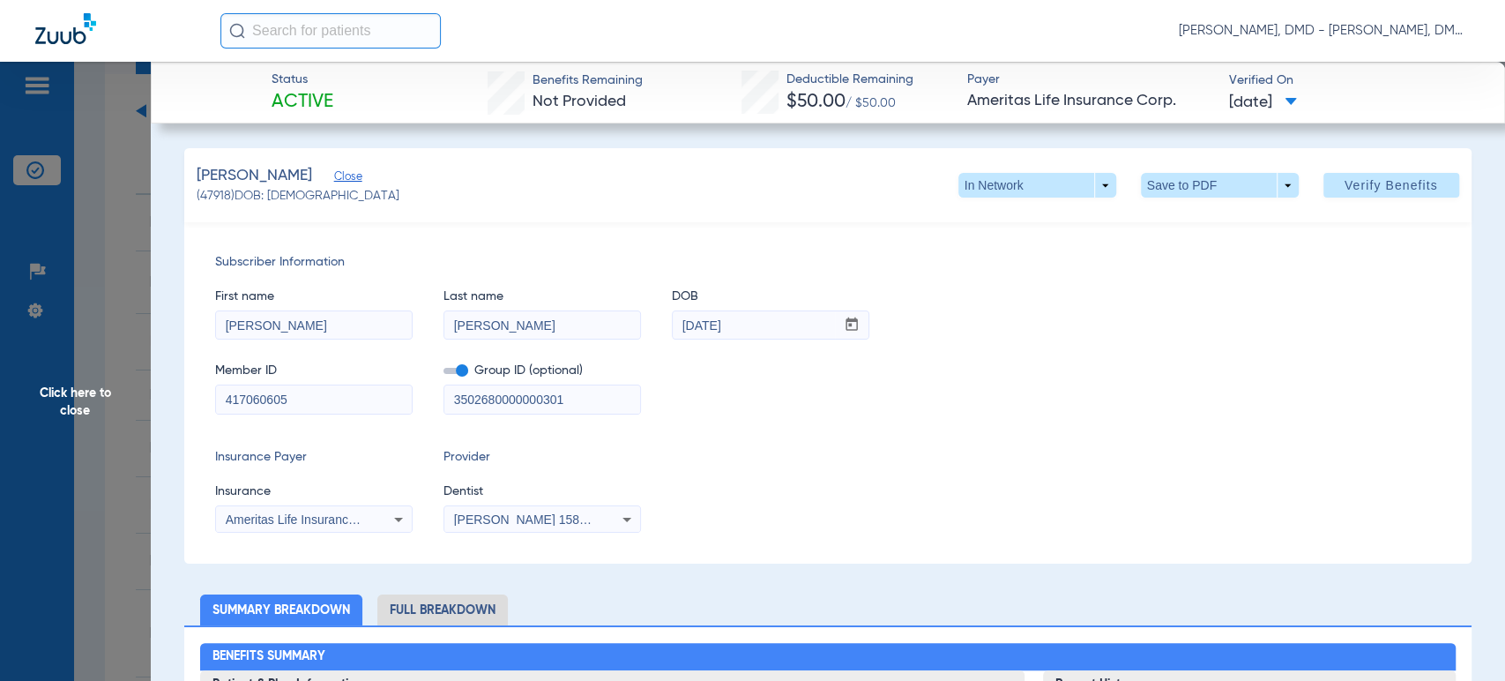
click at [78, 421] on span "Click here to close" at bounding box center [75, 402] width 151 height 681
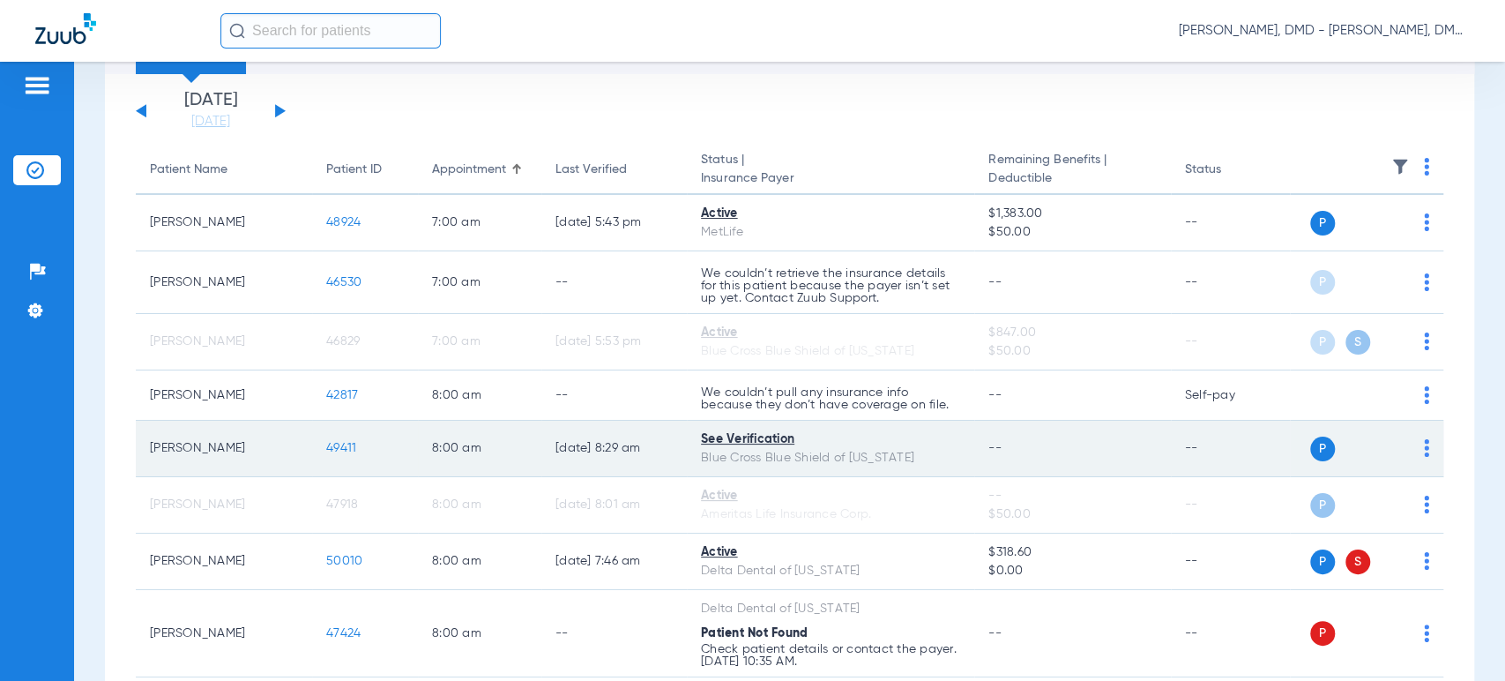
click at [1424, 446] on img at bounding box center [1426, 448] width 5 height 18
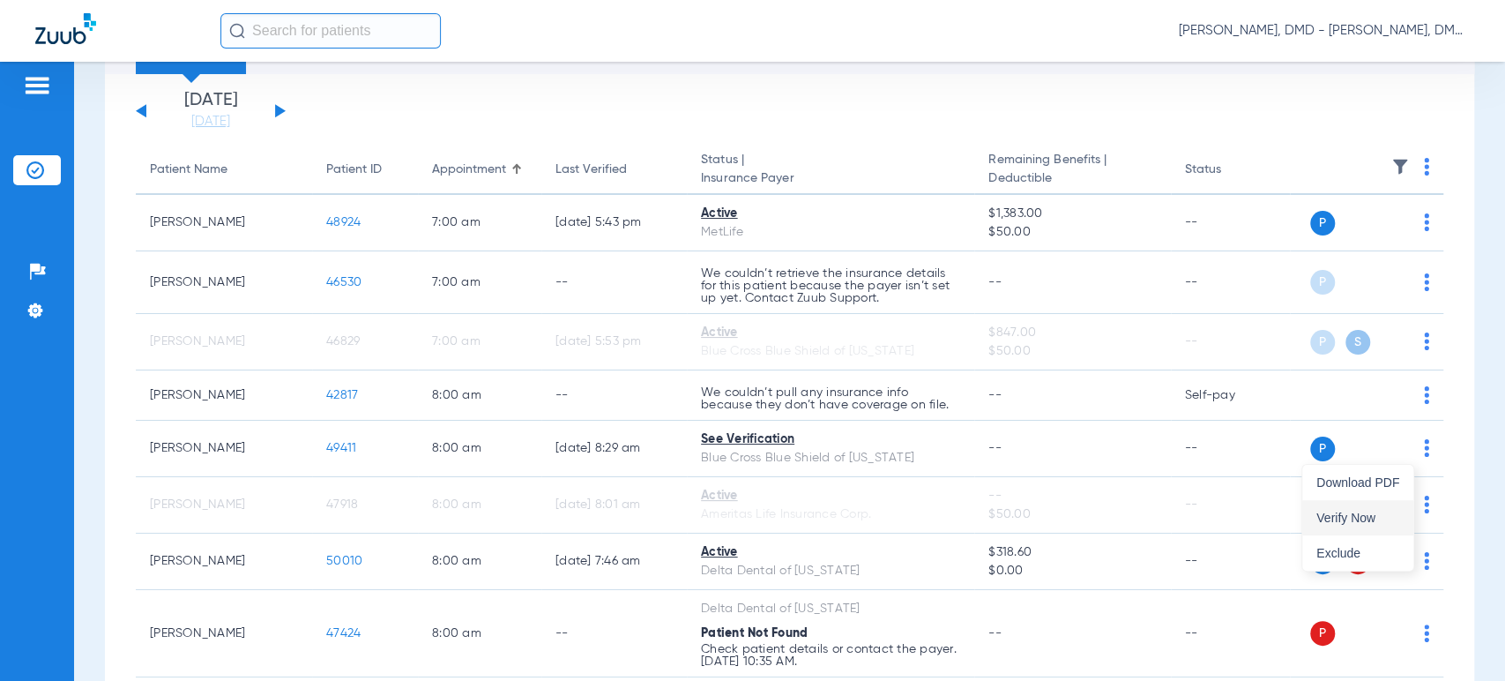
click at [1384, 514] on span "Verify Now" at bounding box center [1358, 517] width 83 height 12
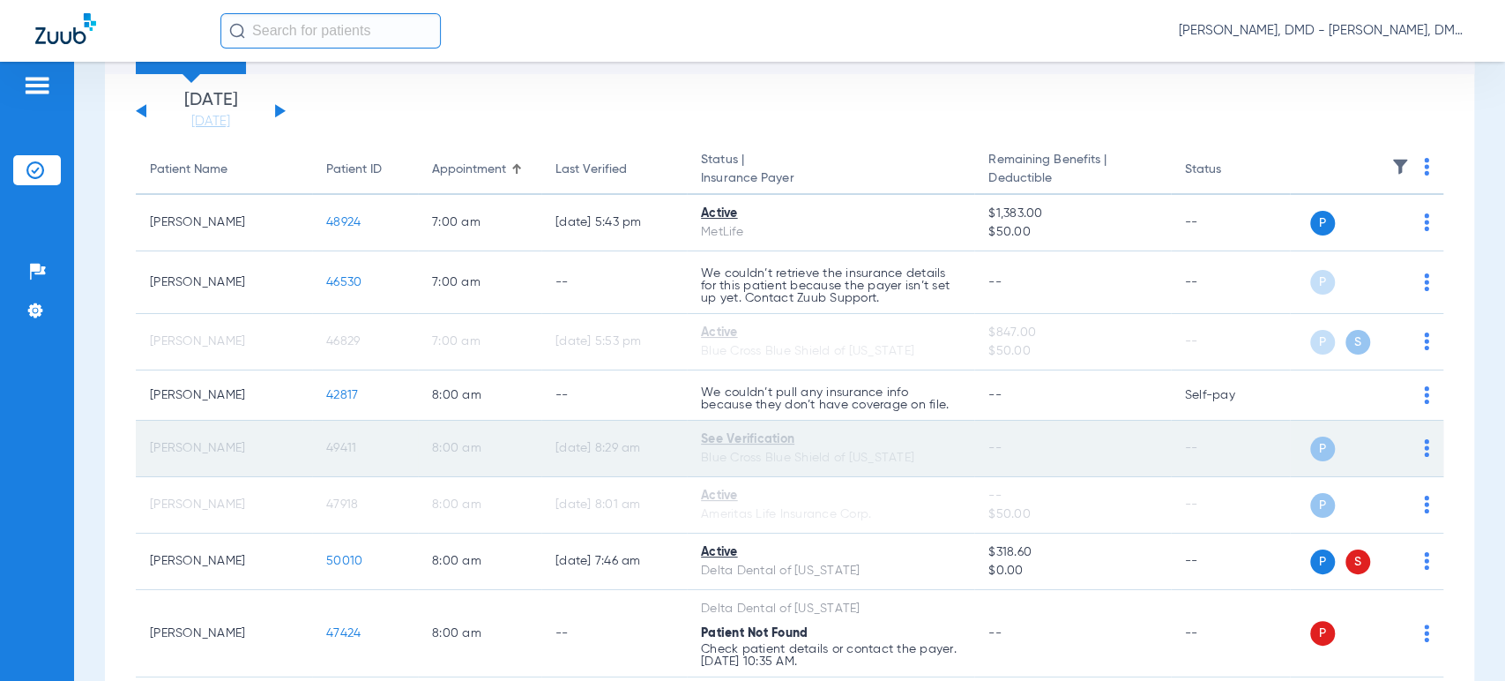
click at [339, 453] on span "49411" at bounding box center [341, 448] width 30 height 12
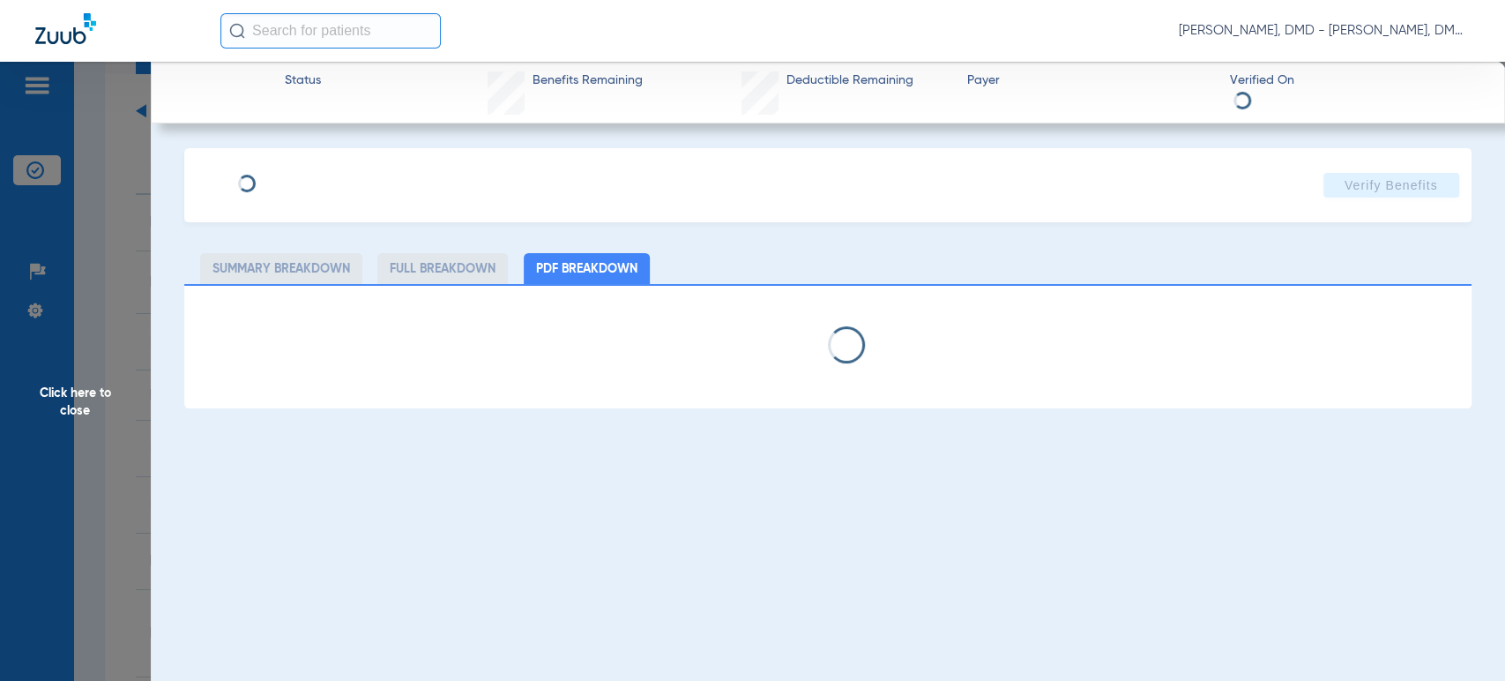
type input "[PERSON_NAME]"
type input "[DATE]"
type input "UCN837826344"
type input "09730"
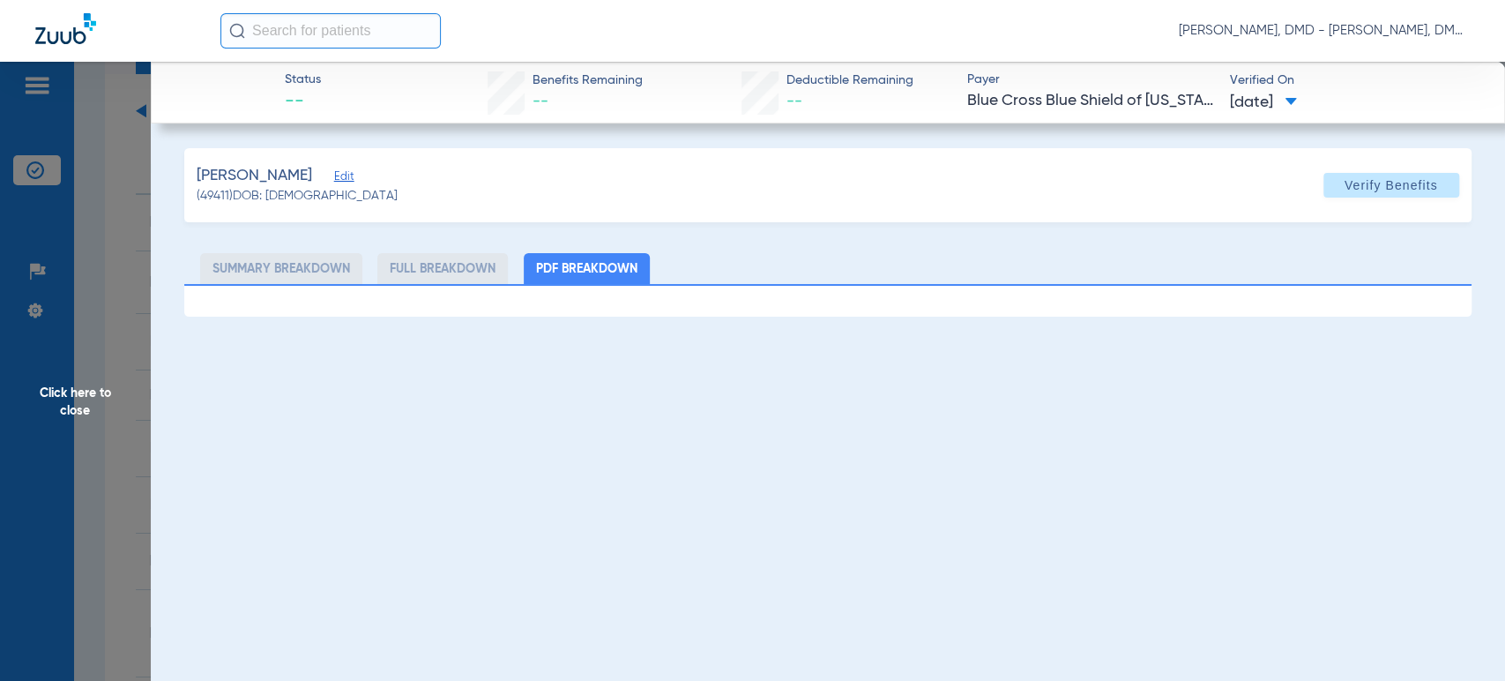
click at [341, 175] on span "Edit" at bounding box center [342, 178] width 16 height 17
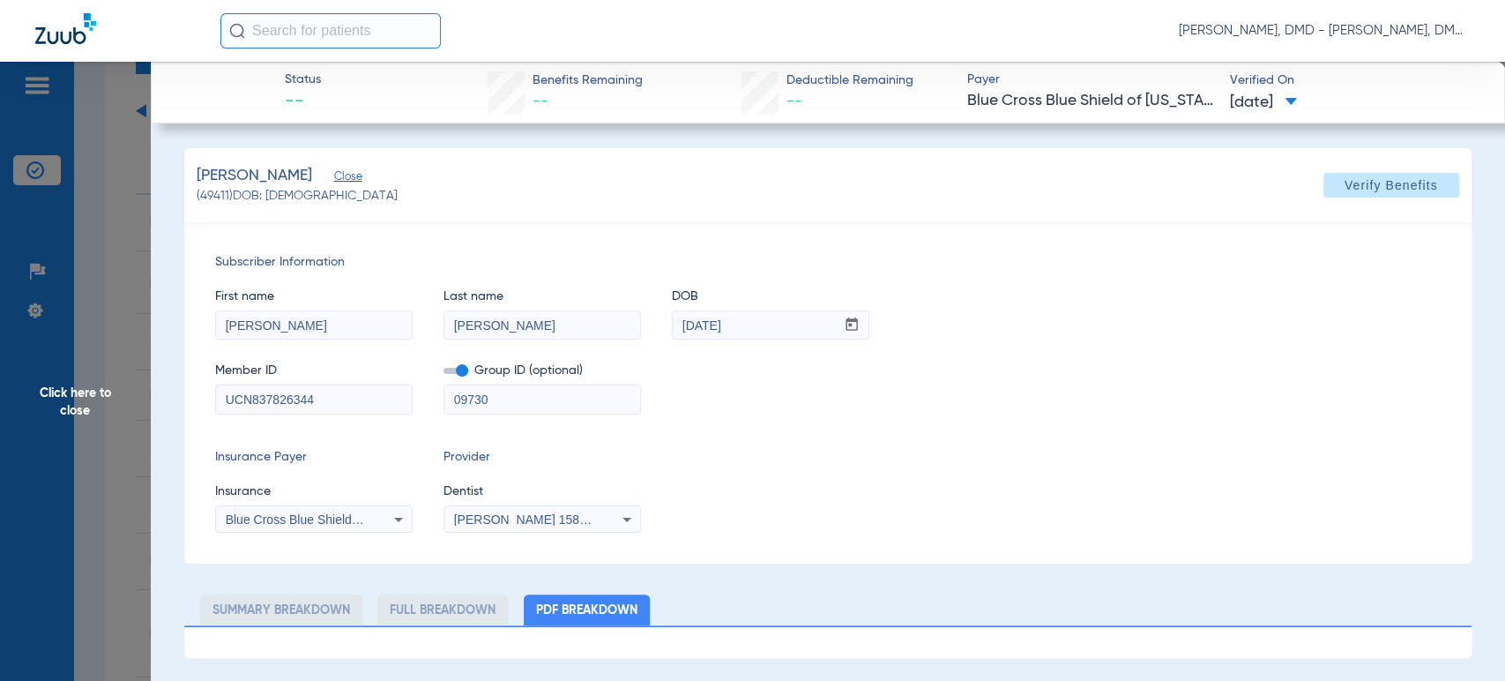
drag, startPoint x: 329, startPoint y: 406, endPoint x: 0, endPoint y: 404, distance: 328.9
drag, startPoint x: 334, startPoint y: 324, endPoint x: 35, endPoint y: 321, distance: 298.9
drag, startPoint x: 523, startPoint y: 332, endPoint x: 199, endPoint y: 345, distance: 323.9
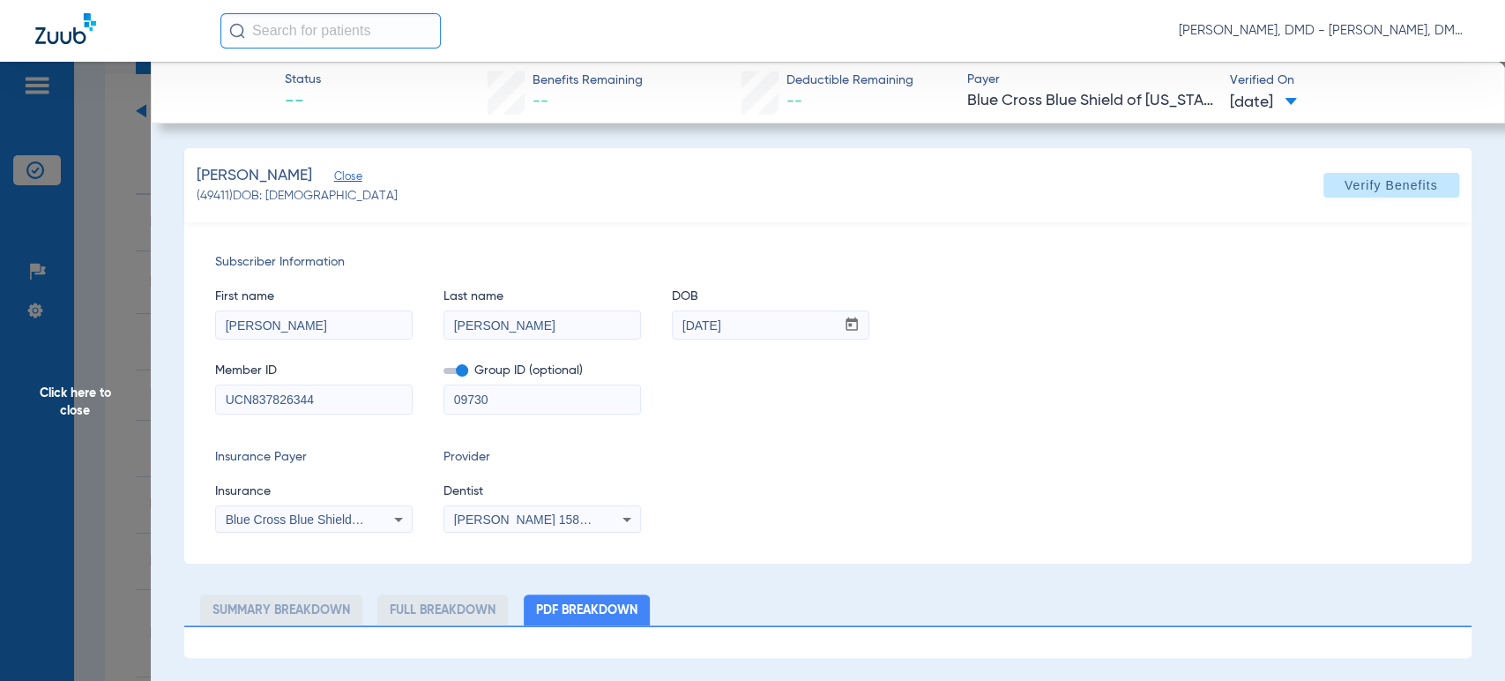
click at [199, 345] on div "Subscriber Information First name [PERSON_NAME] Last name [PERSON_NAME] mm / dd…" at bounding box center [827, 392] width 1287 height 341
drag, startPoint x: 763, startPoint y: 318, endPoint x: 466, endPoint y: 349, distance: 298.8
click at [466, 349] on div "First name [PERSON_NAME] Last name [PERSON_NAME] DOB mm / dd / yyyy [DATE] Memb…" at bounding box center [827, 343] width 1225 height 143
click at [104, 406] on span "Click here to close" at bounding box center [75, 402] width 151 height 681
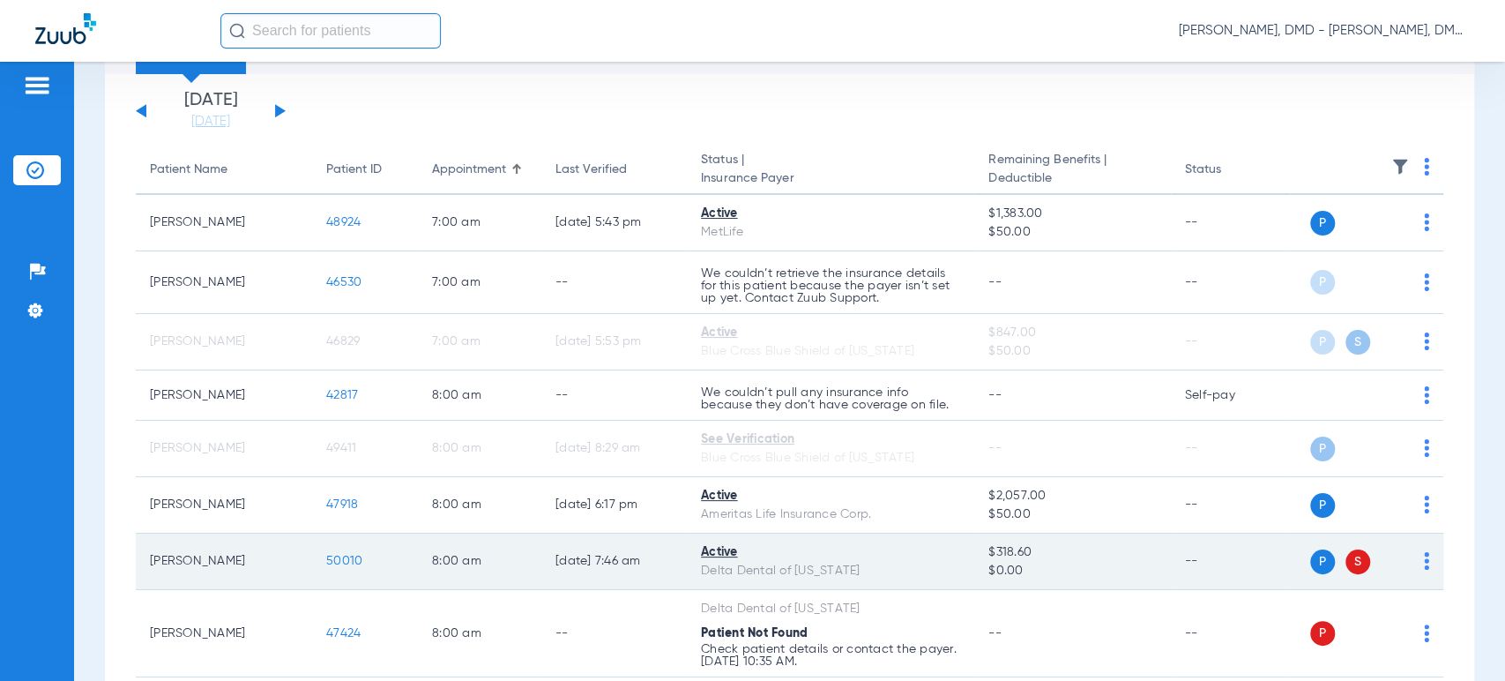
click at [1424, 565] on img at bounding box center [1426, 561] width 5 height 18
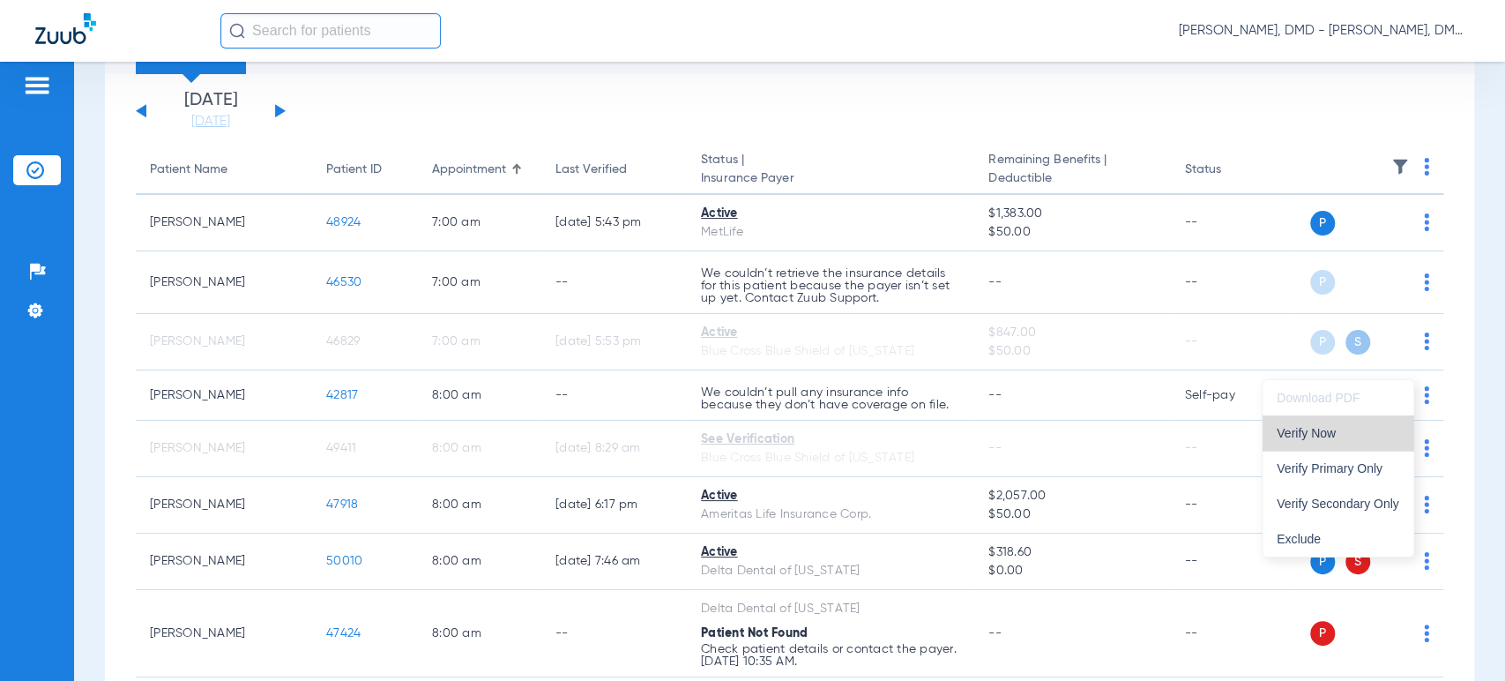
click at [1339, 435] on span "Verify Now" at bounding box center [1338, 433] width 123 height 12
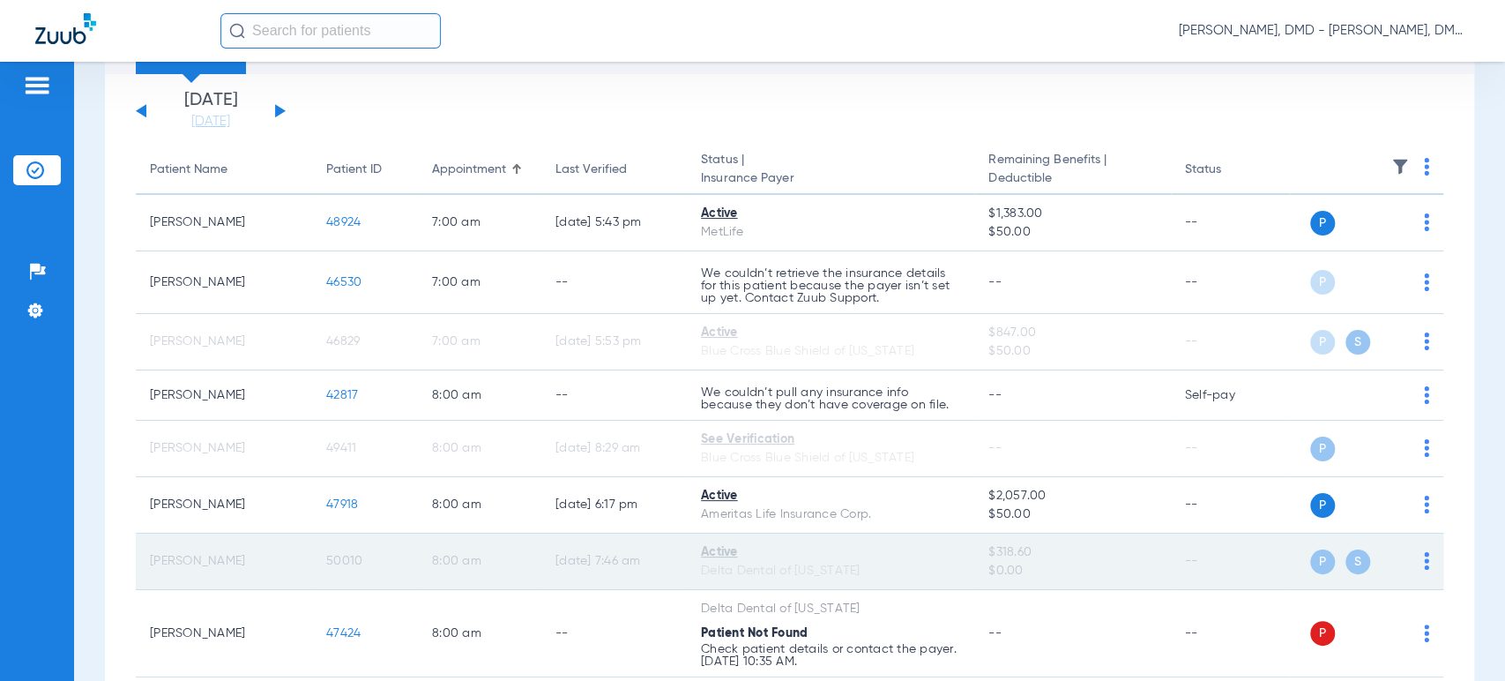
click at [347, 559] on span "50010" at bounding box center [344, 561] width 36 height 12
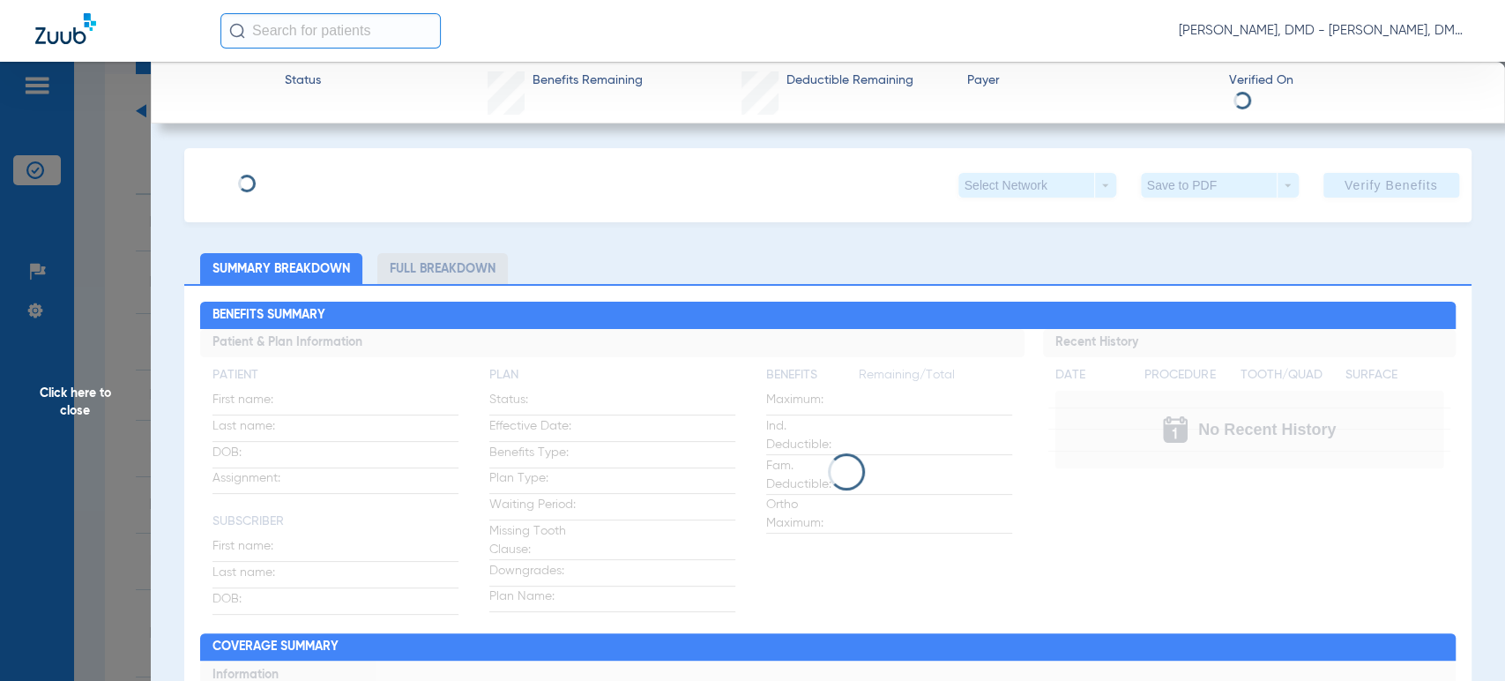
type input "[PERSON_NAME]"
type input "[DATE]"
type input "05000009655343"
type input "543110002000"
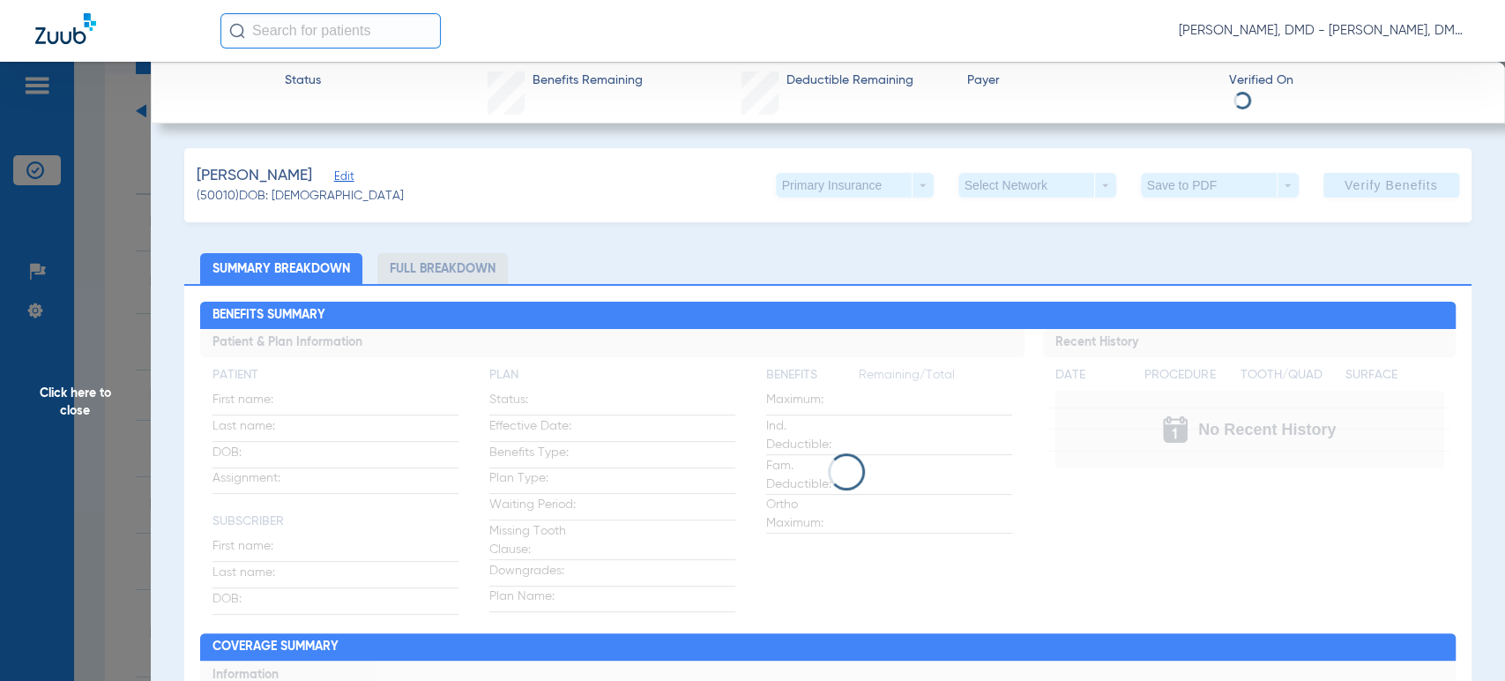
click at [334, 180] on span "Edit" at bounding box center [342, 178] width 16 height 17
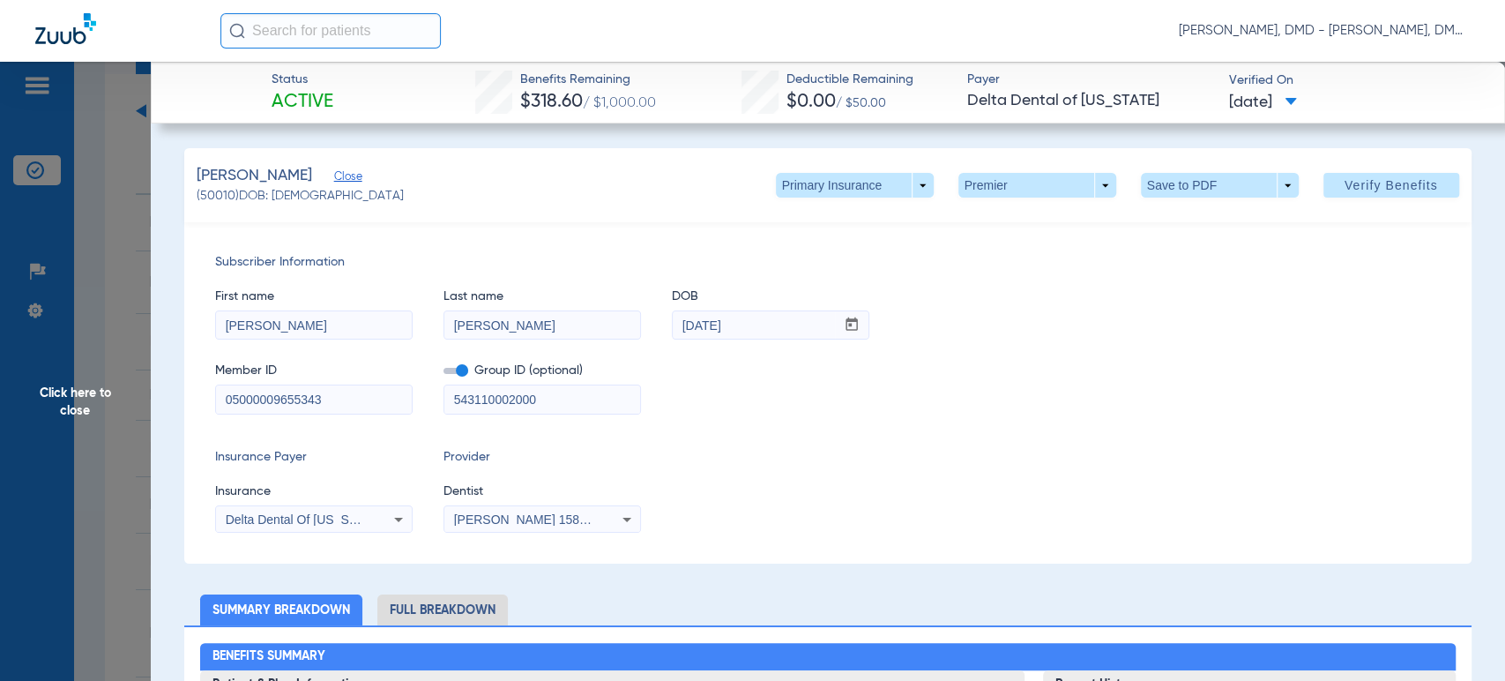
drag, startPoint x: 338, startPoint y: 402, endPoint x: 97, endPoint y: 404, distance: 240.7
drag, startPoint x: 304, startPoint y: 318, endPoint x: 181, endPoint y: 336, distance: 124.7
drag, startPoint x: 538, startPoint y: 329, endPoint x: 255, endPoint y: 333, distance: 283.1
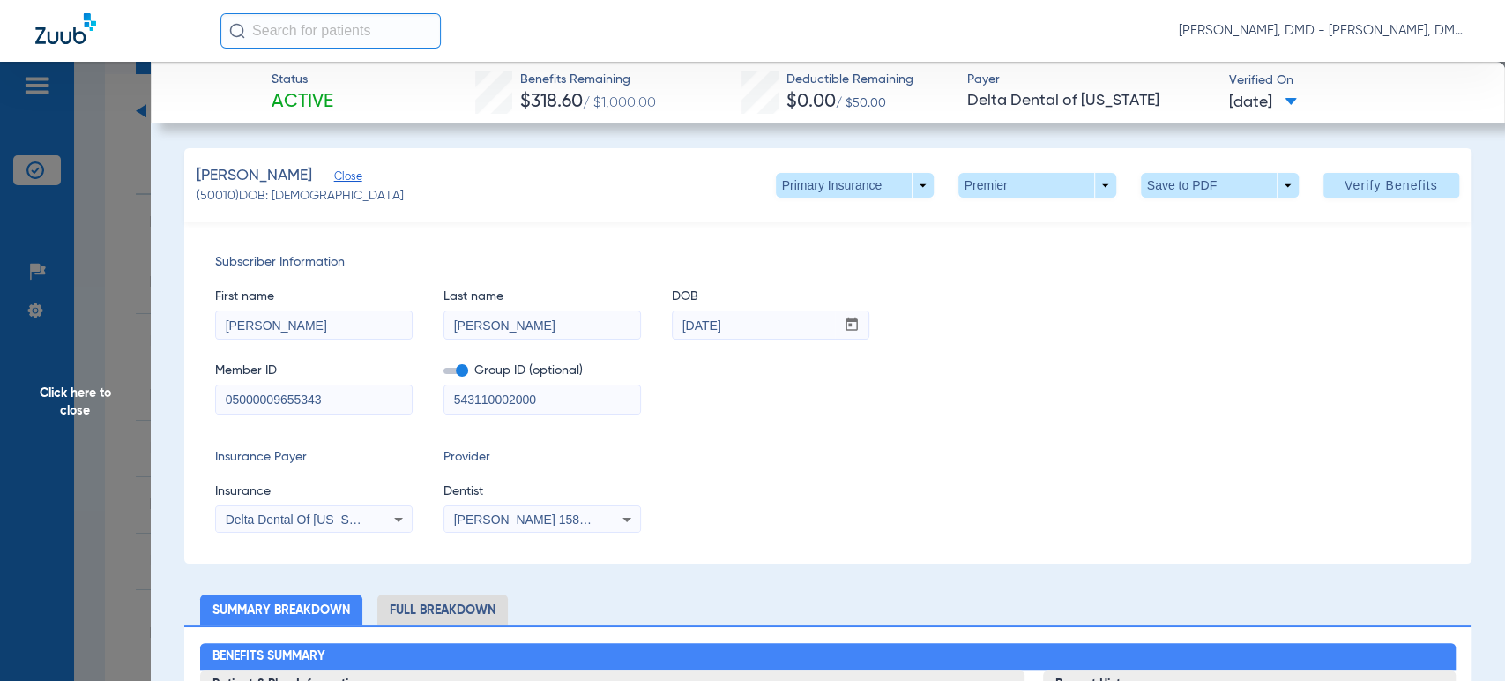
click at [255, 333] on div "First name [PERSON_NAME] Last name [PERSON_NAME] mm / dd / yyyy [DATE]" at bounding box center [827, 306] width 1225 height 68
drag, startPoint x: 803, startPoint y: 318, endPoint x: 335, endPoint y: 362, distance: 470.3
click at [335, 362] on div "First name [PERSON_NAME] Last name [PERSON_NAME] mm / dd / yyyy [DATE] Member I…" at bounding box center [827, 343] width 1225 height 143
drag, startPoint x: 353, startPoint y: 407, endPoint x: 101, endPoint y: 407, distance: 252.2
